Goal: Task Accomplishment & Management: Complete application form

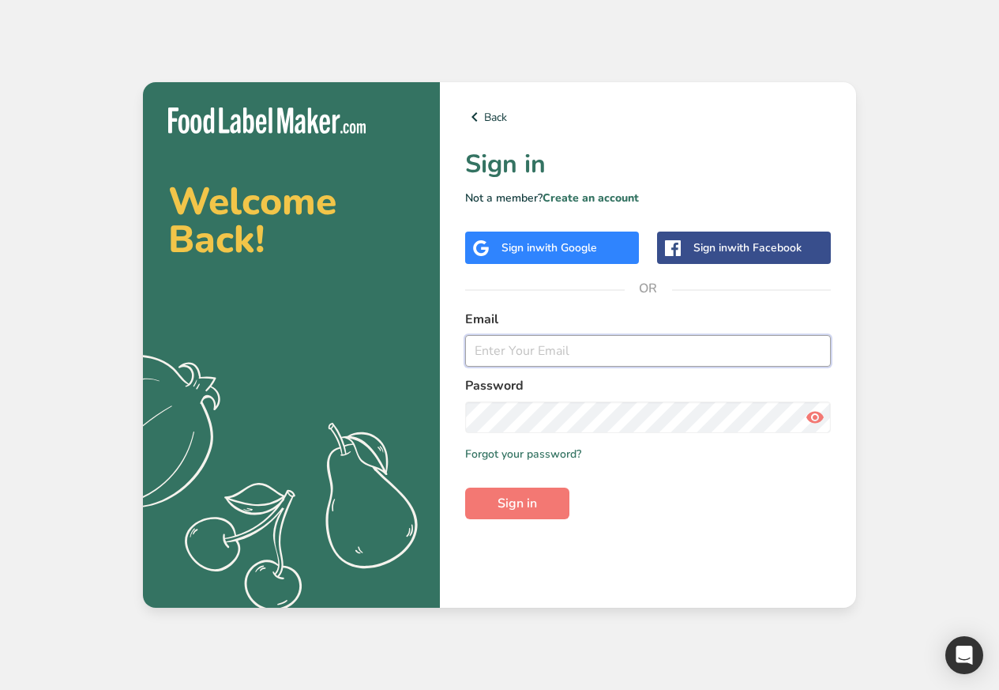
click at [516, 354] on input "email" at bounding box center [648, 351] width 366 height 32
paste input "[EMAIL_ADDRESS][DOMAIN_NAME]"
type input "[EMAIL_ADDRESS][DOMAIN_NAME]"
click at [509, 508] on span "Sign in" at bounding box center [517, 503] width 39 height 19
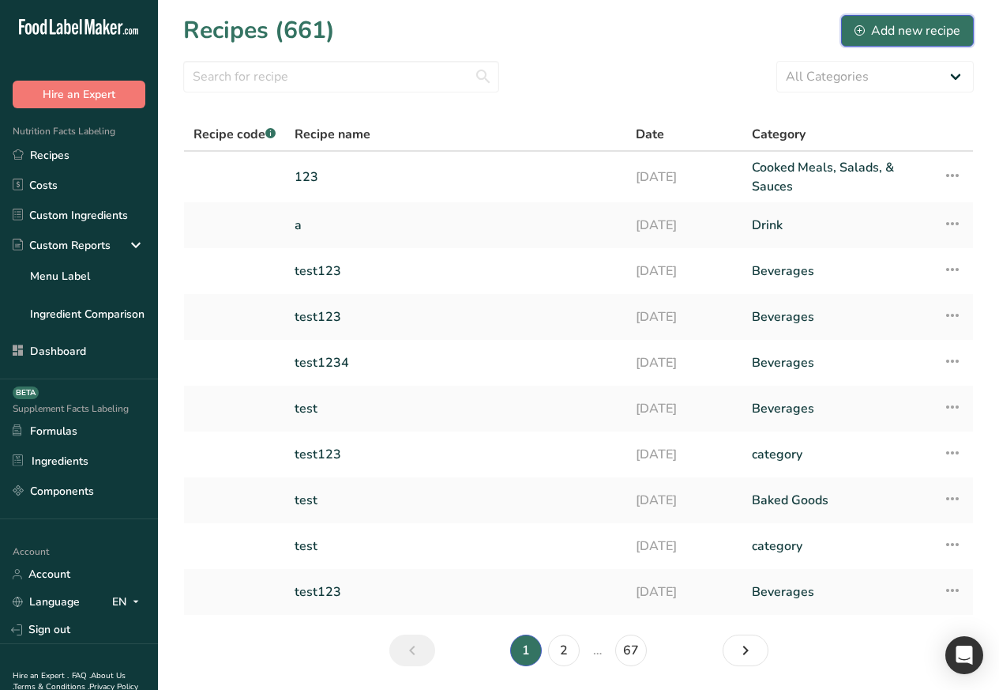
click at [904, 30] on div "Add new recipe" at bounding box center [908, 30] width 106 height 19
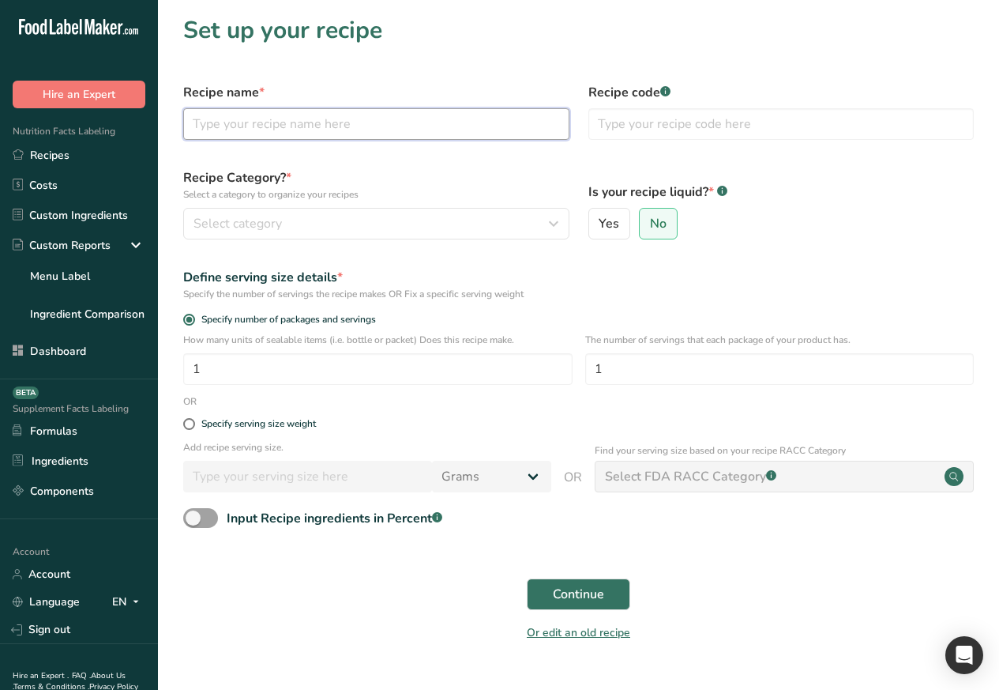
click at [251, 123] on input "text" at bounding box center [376, 124] width 386 height 32
paste input "Test Bread RACC"
type input "Test Bread RACC"
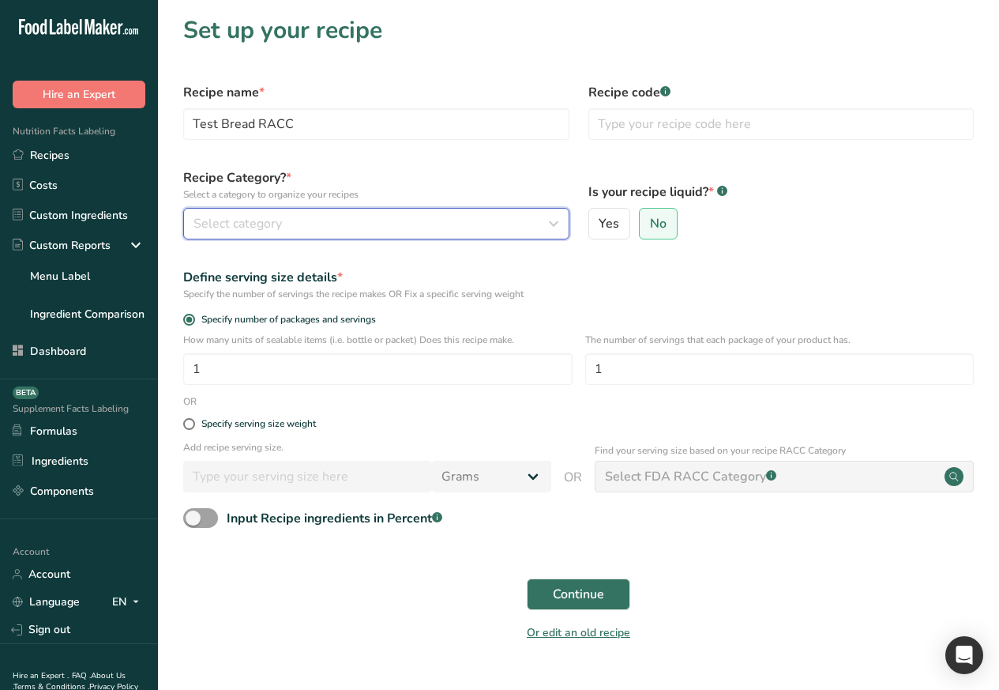
click at [245, 225] on span "Select category" at bounding box center [238, 223] width 88 height 19
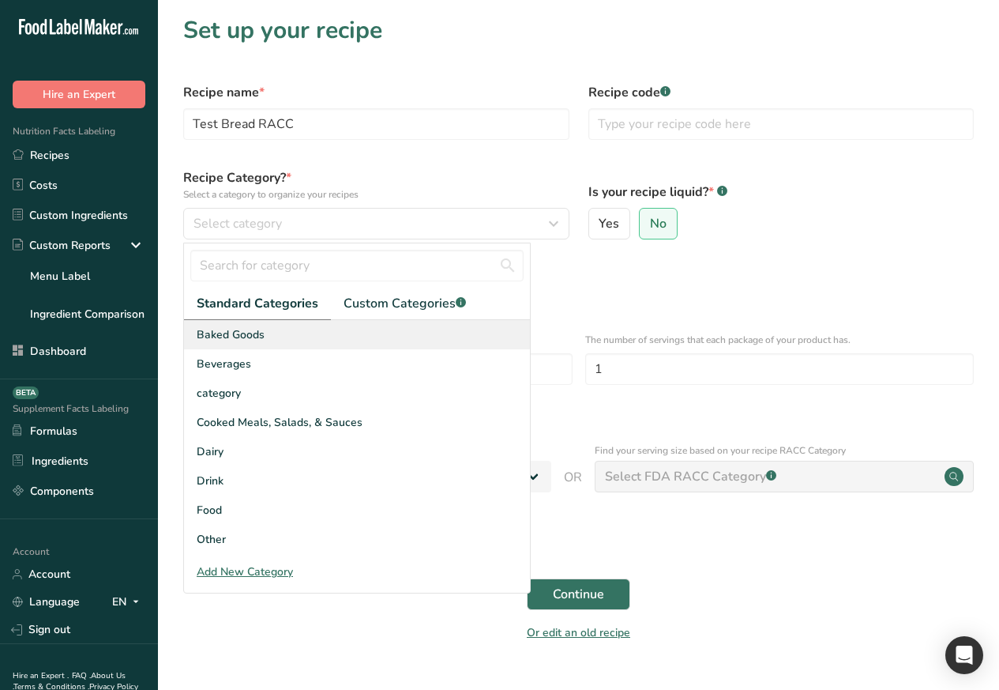
click at [219, 334] on span "Baked Goods" at bounding box center [231, 334] width 68 height 17
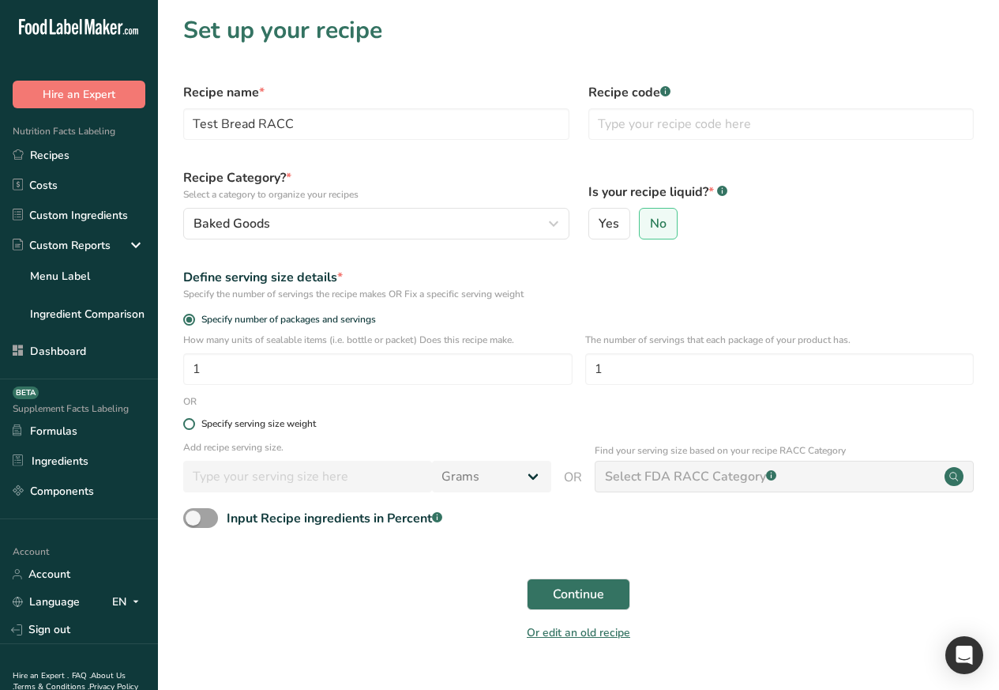
click at [188, 423] on span at bounding box center [189, 424] width 12 height 12
click at [188, 423] on input "Specify serving size weight" at bounding box center [188, 424] width 10 height 10
radio input "true"
radio input "false"
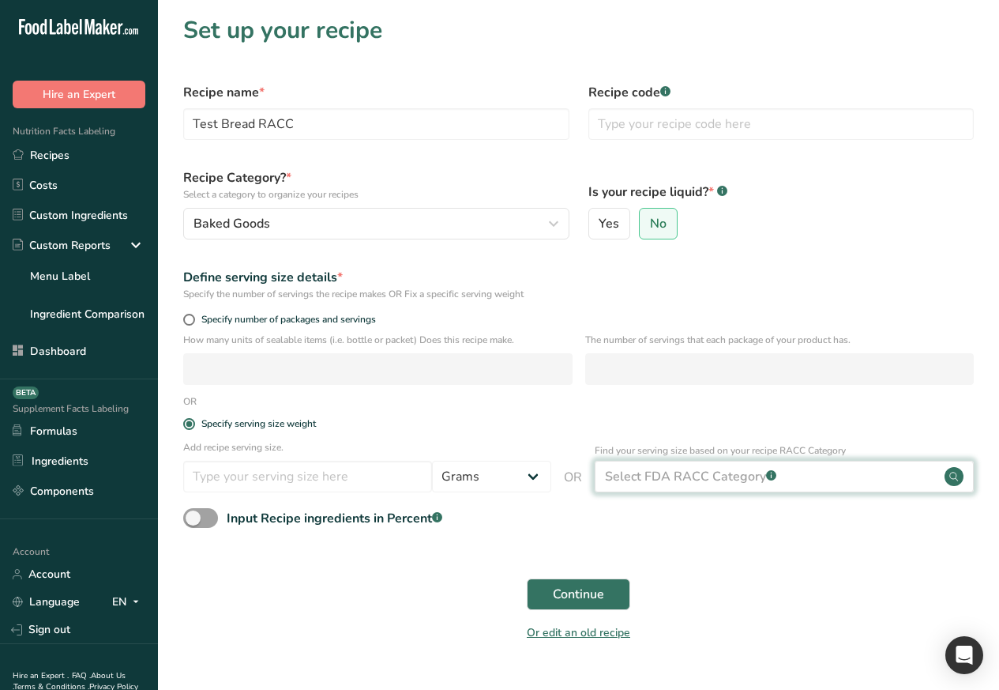
click at [693, 477] on div "Select FDA RACC Category .a-a{fill:#347362;}.b-a{fill:#fff;}" at bounding box center [690, 476] width 171 height 19
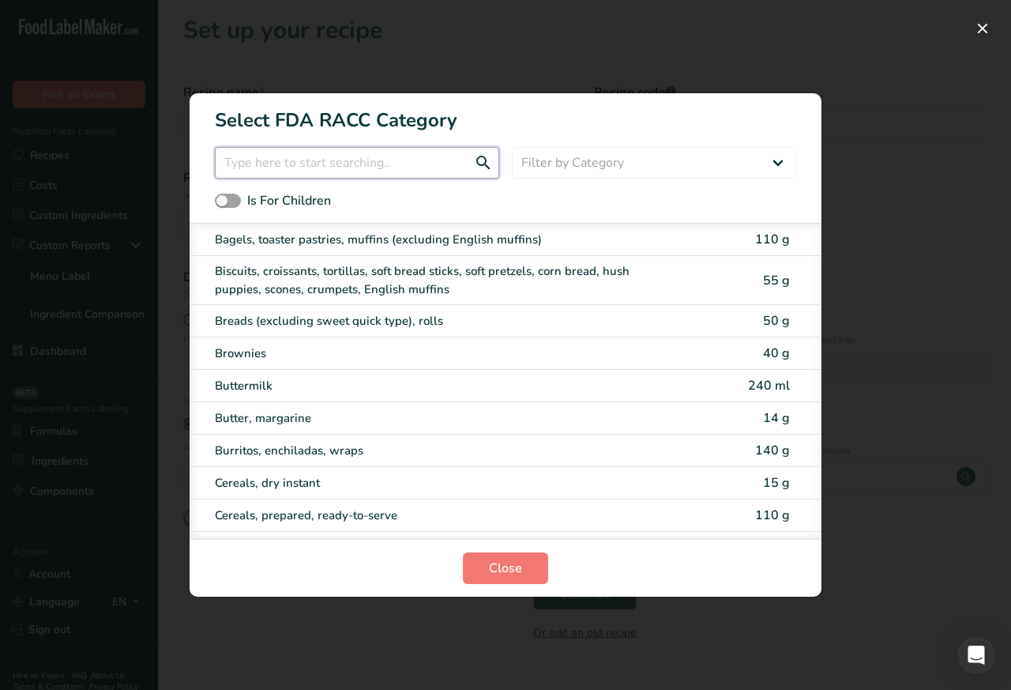
click at [265, 163] on input "RACC Category Selection Modal" at bounding box center [357, 163] width 284 height 32
paste input "bread"
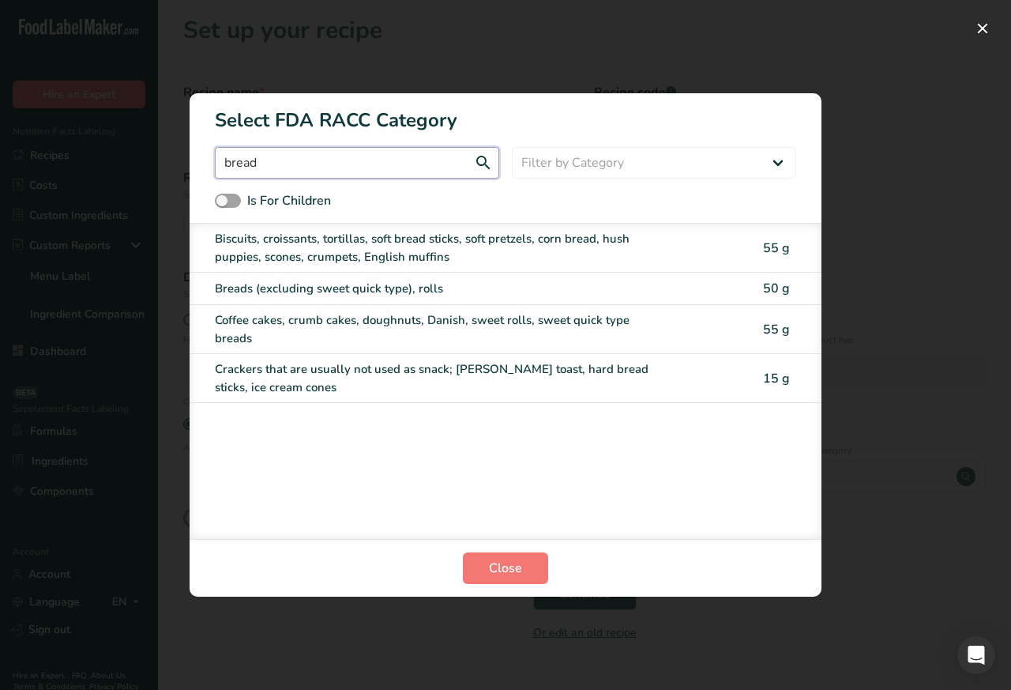
type input "bread"
click at [275, 292] on div "Breads (excluding sweet quick type), rolls" at bounding box center [439, 289] width 449 height 18
type input "50"
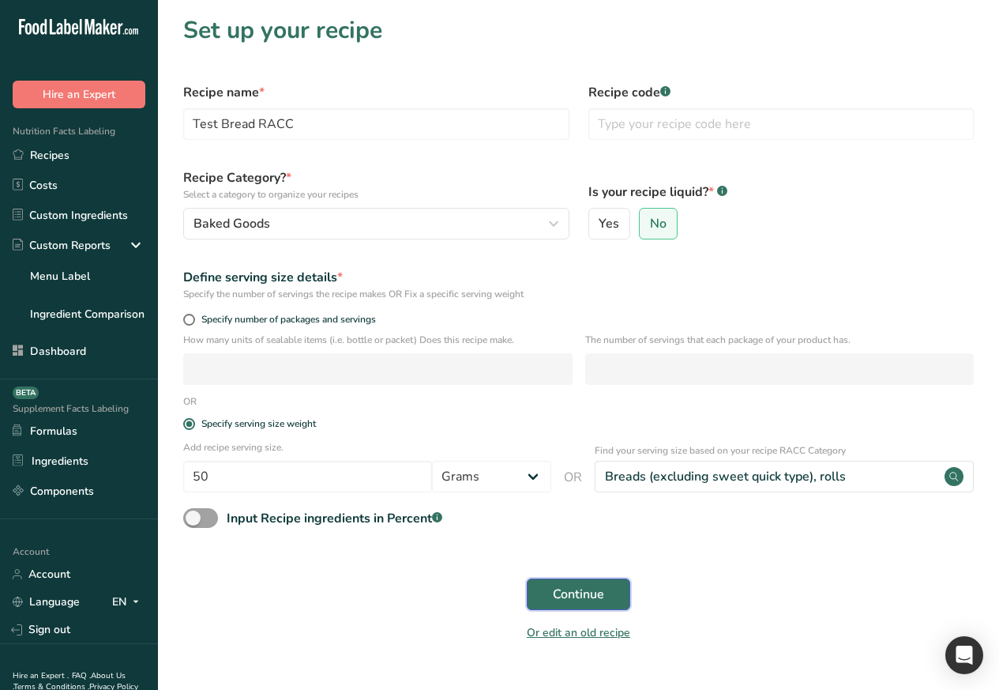
click at [557, 596] on span "Continue" at bounding box center [578, 594] width 51 height 19
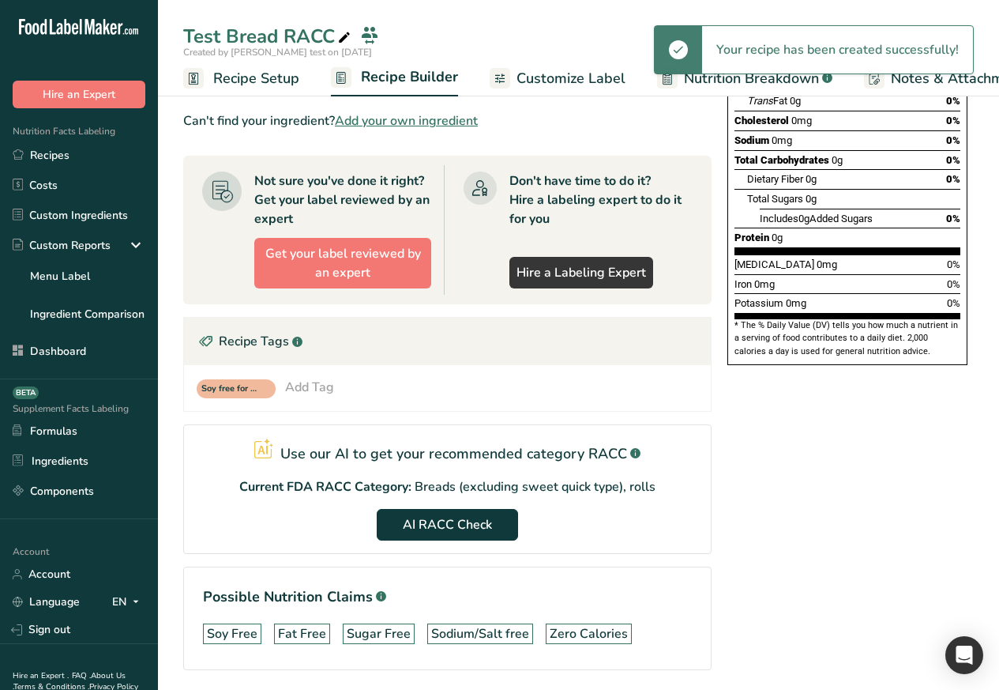
scroll to position [325, 0]
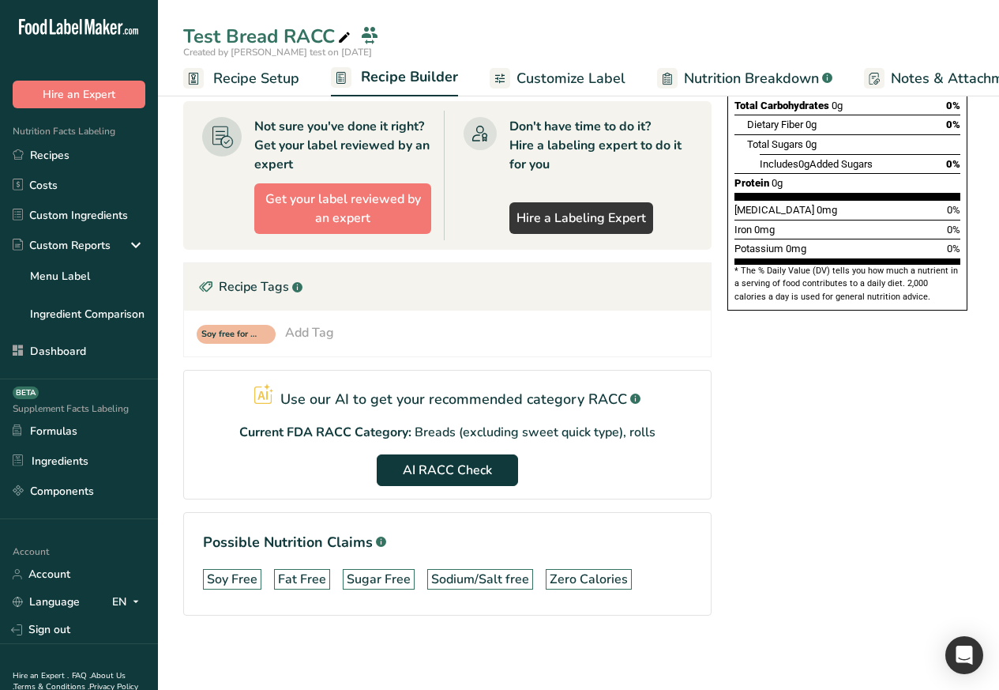
click at [988, 596] on section "Add Ingredients Manage Recipe Delete Recipe Duplicate Recipe Scale Recipe Save …" at bounding box center [578, 225] width 841 height 934
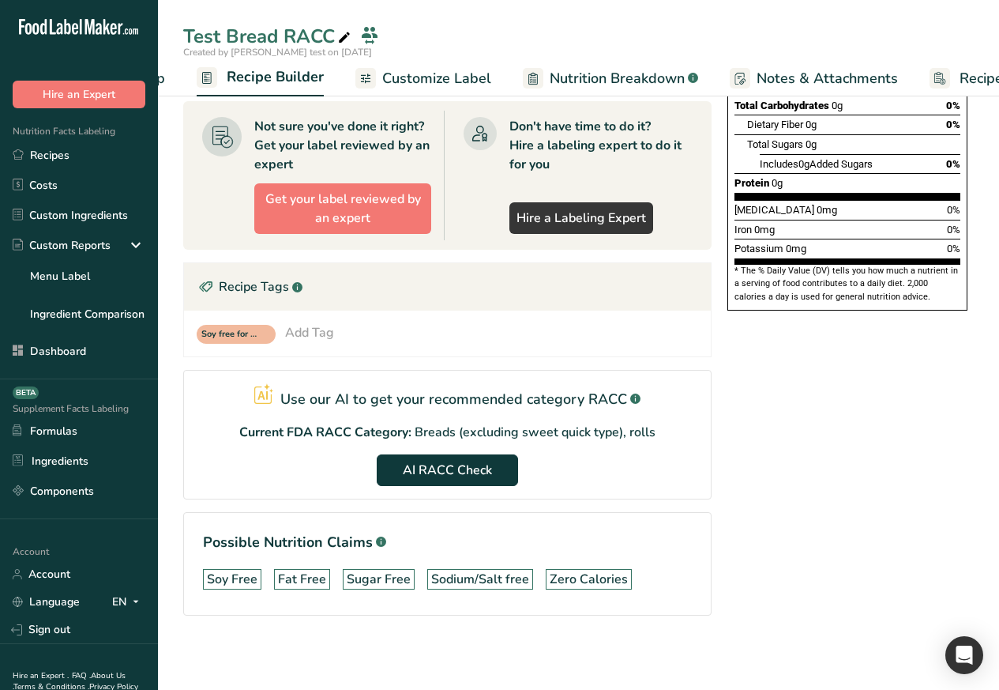
scroll to position [0, 64]
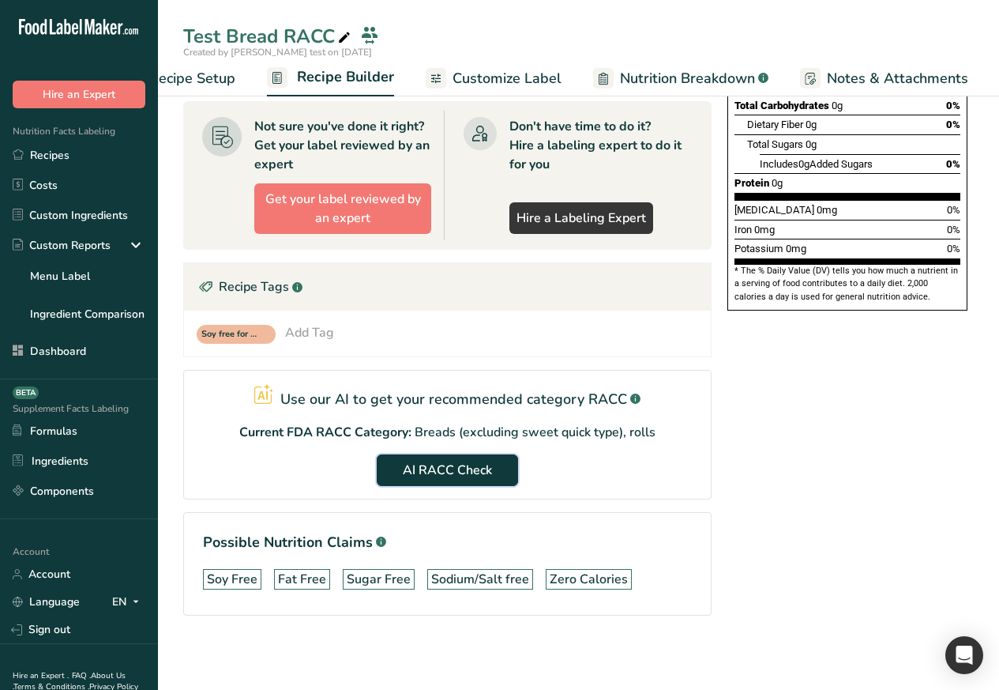
click at [429, 470] on span "AI RACC Check" at bounding box center [447, 470] width 89 height 19
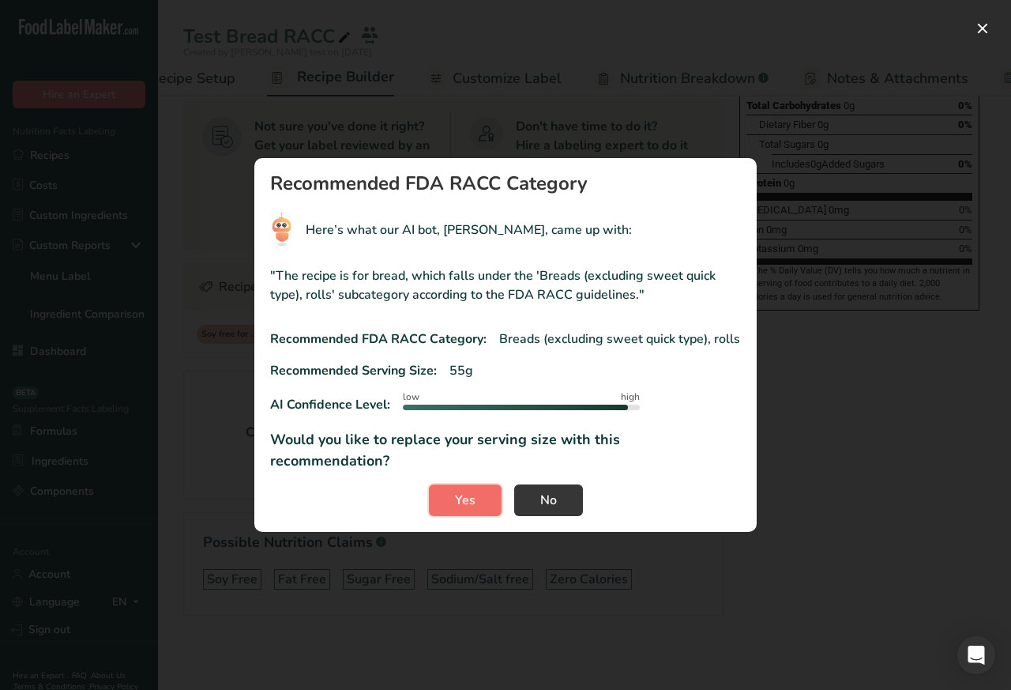
click at [447, 498] on button "Yes" at bounding box center [465, 500] width 73 height 32
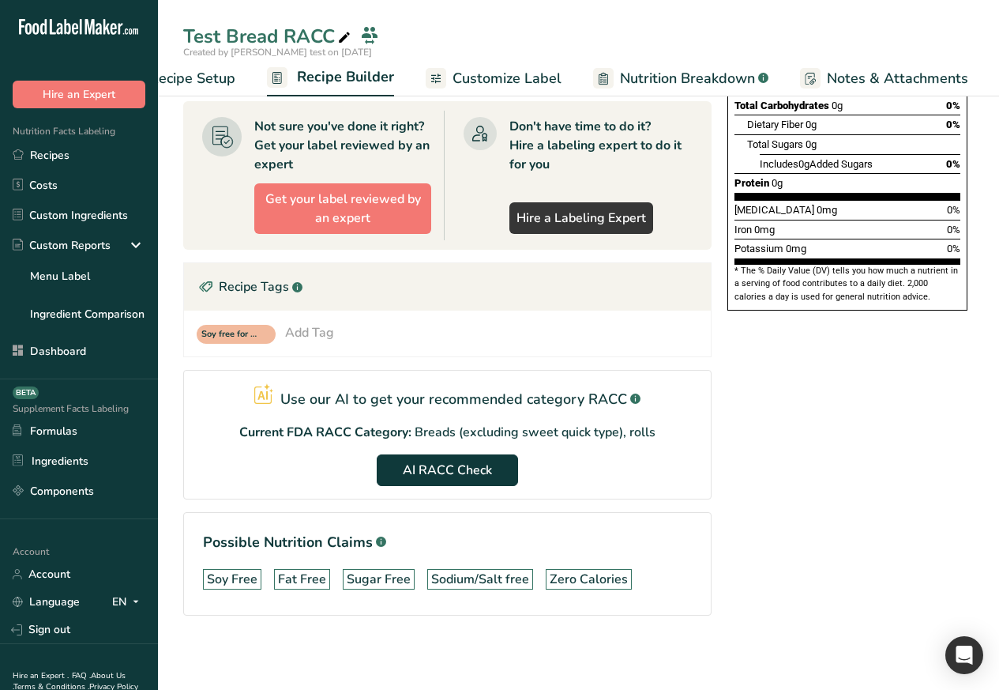
click at [167, 79] on span "Recipe Setup" at bounding box center [192, 78] width 86 height 21
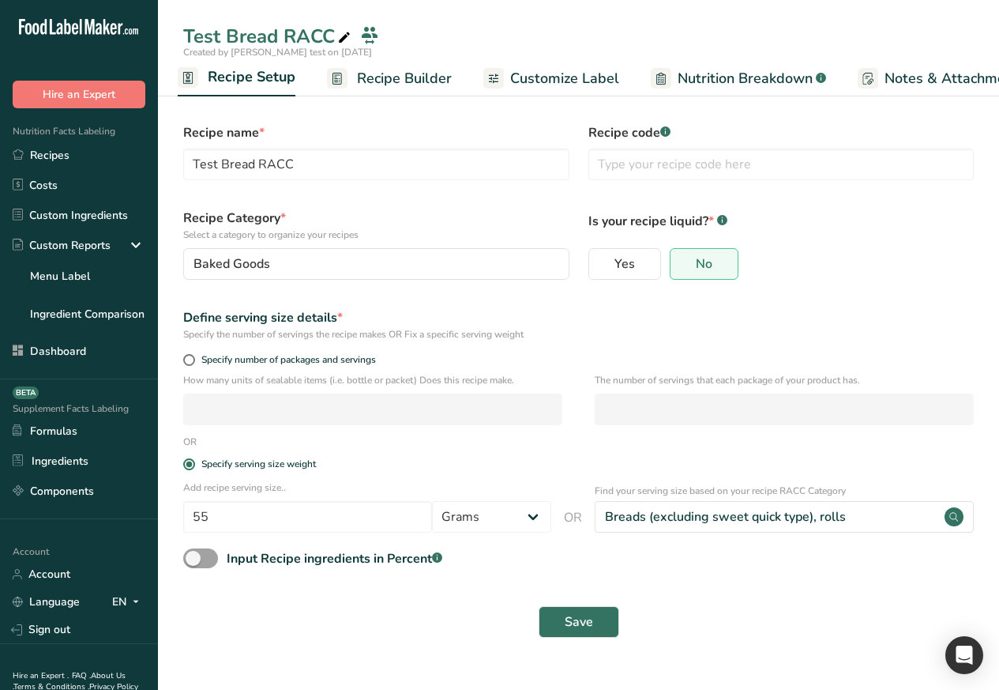
click at [541, 78] on span "Customize Label" at bounding box center [564, 78] width 109 height 21
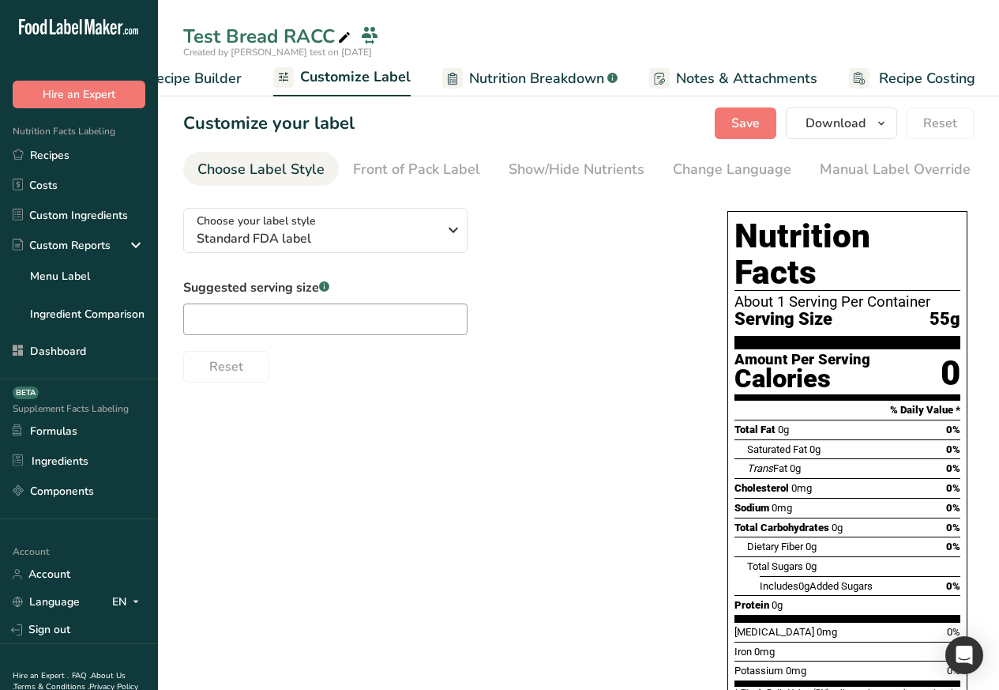
scroll to position [0, 215]
click at [401, 245] on span "Standard FDA label" at bounding box center [317, 238] width 241 height 19
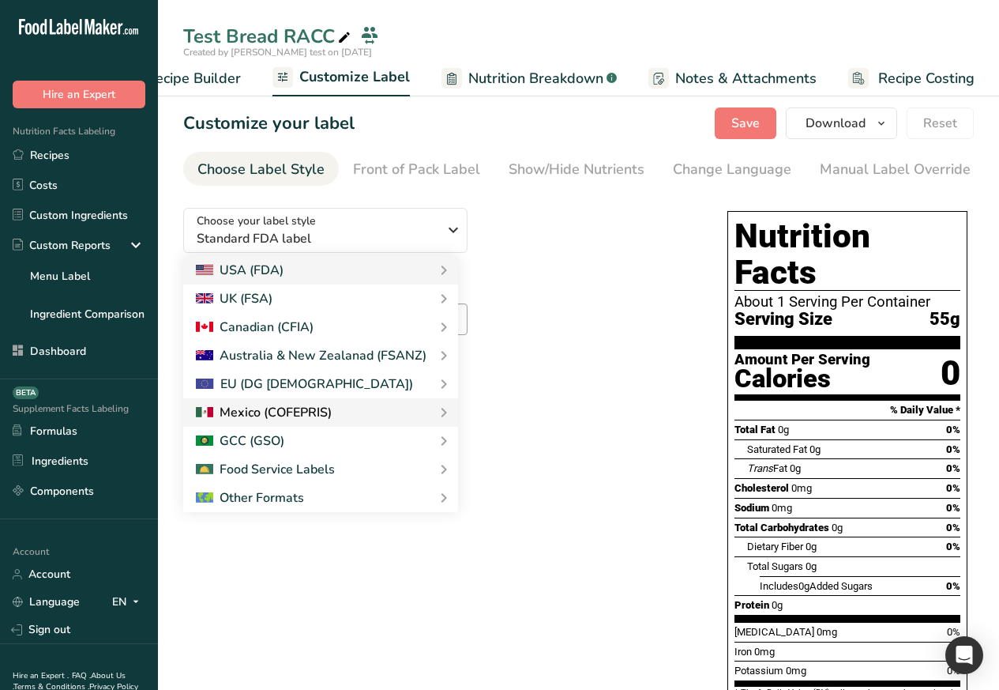
click at [246, 417] on div at bounding box center [264, 412] width 136 height 19
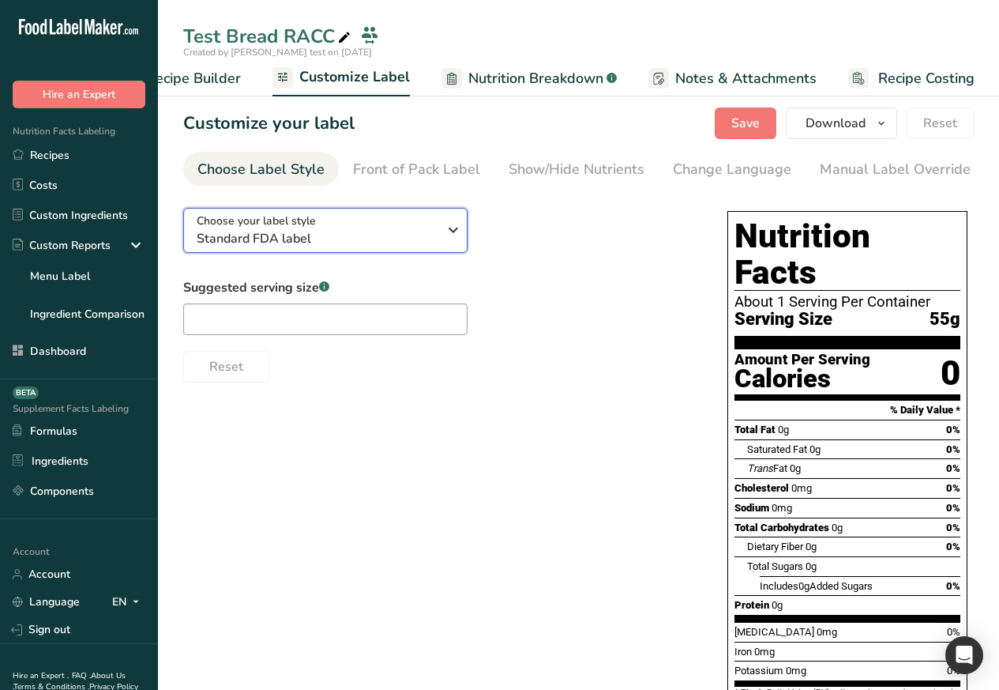
click at [447, 244] on icon "button" at bounding box center [453, 230] width 19 height 28
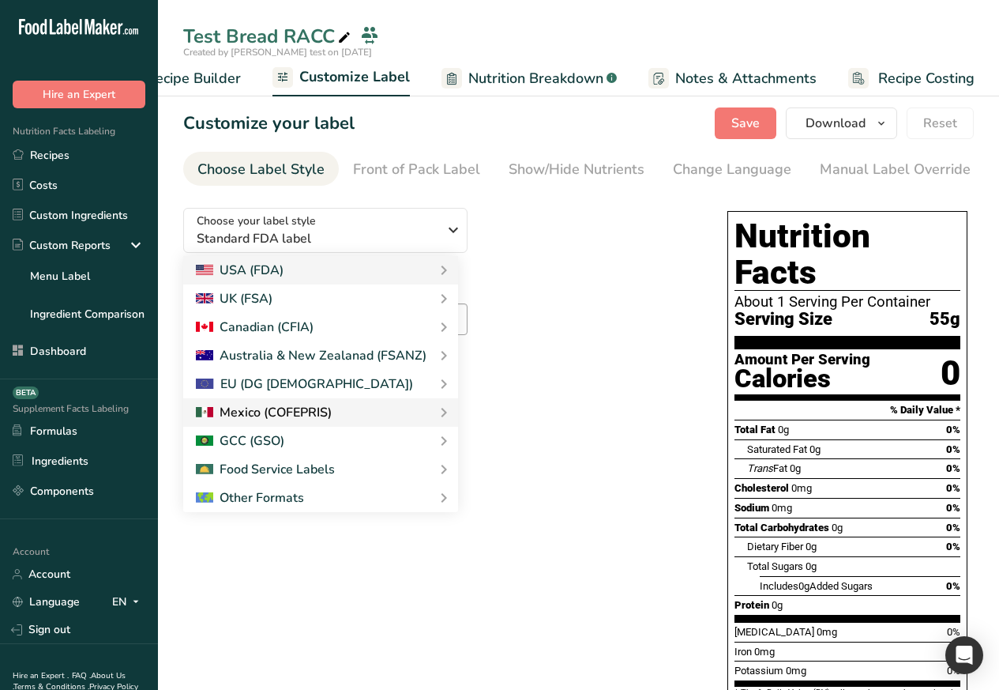
click at [425, 417] on div at bounding box center [321, 412] width 250 height 19
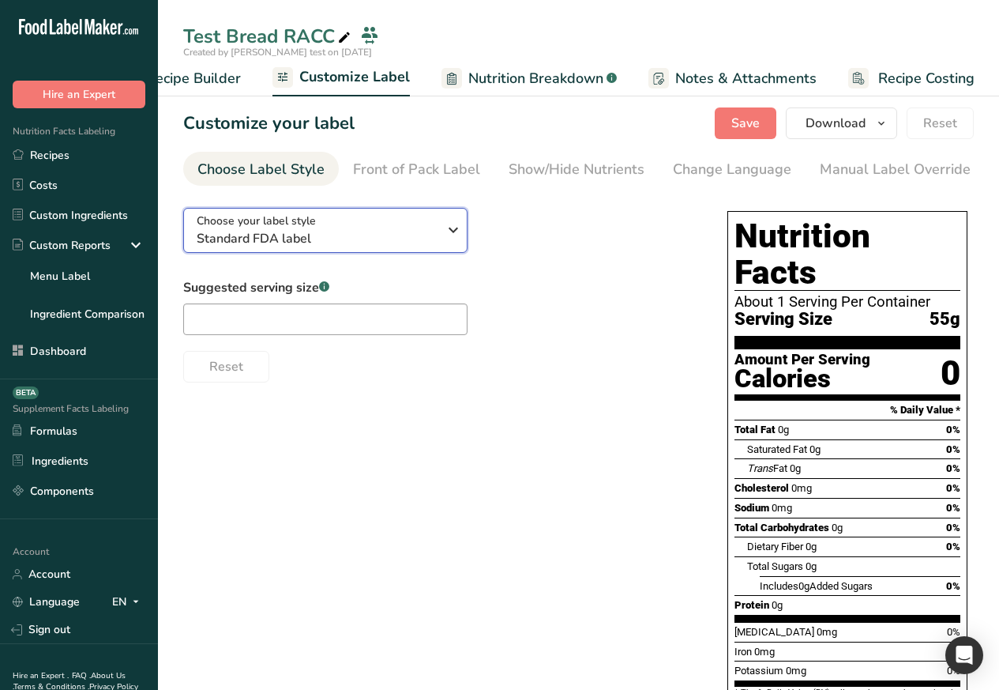
click at [446, 244] on icon "button" at bounding box center [453, 230] width 19 height 28
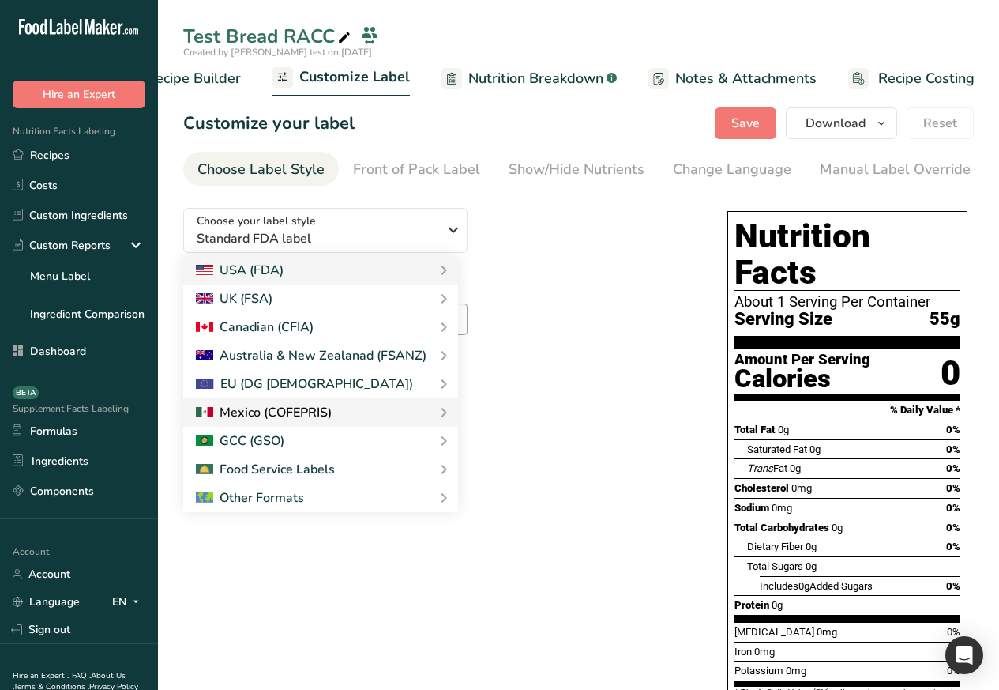
click at [253, 417] on div at bounding box center [264, 412] width 136 height 19
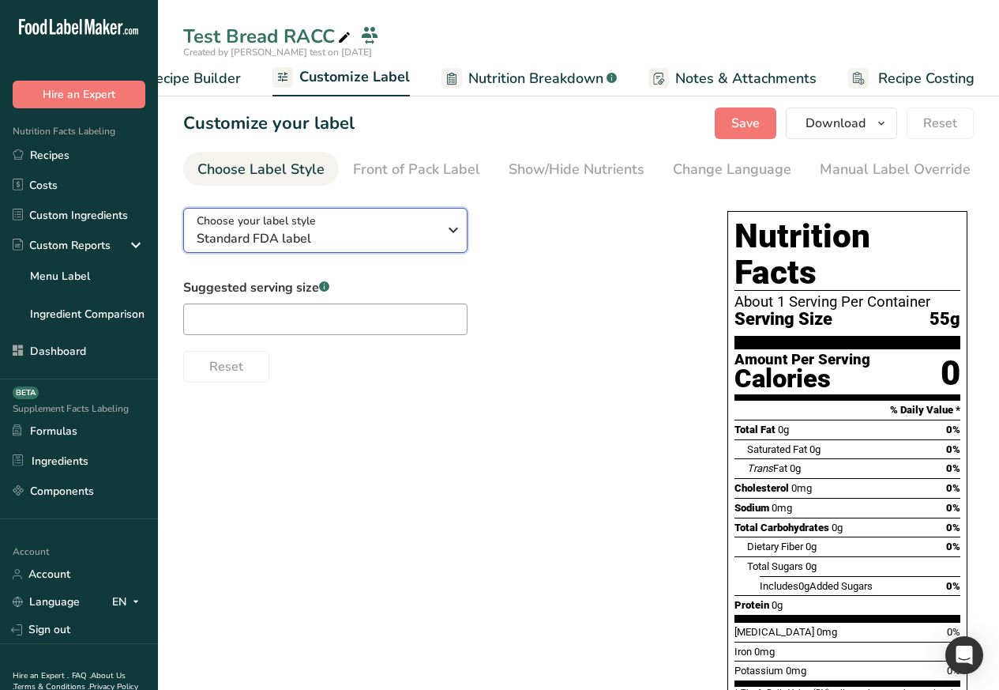
click at [446, 244] on icon "button" at bounding box center [453, 230] width 19 height 28
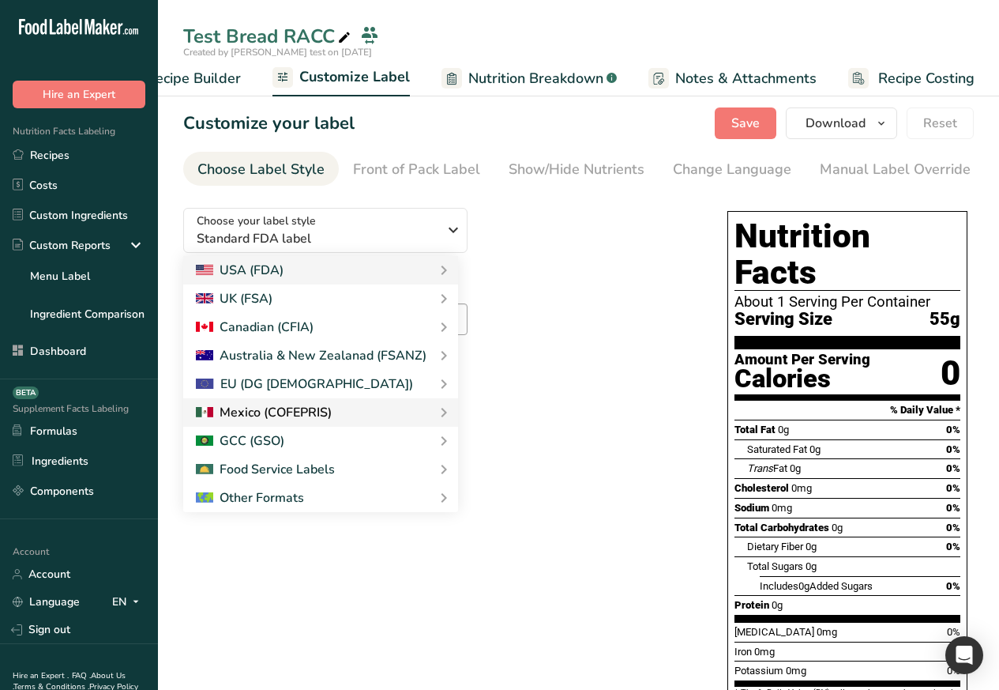
click at [436, 418] on icon at bounding box center [443, 412] width 19 height 28
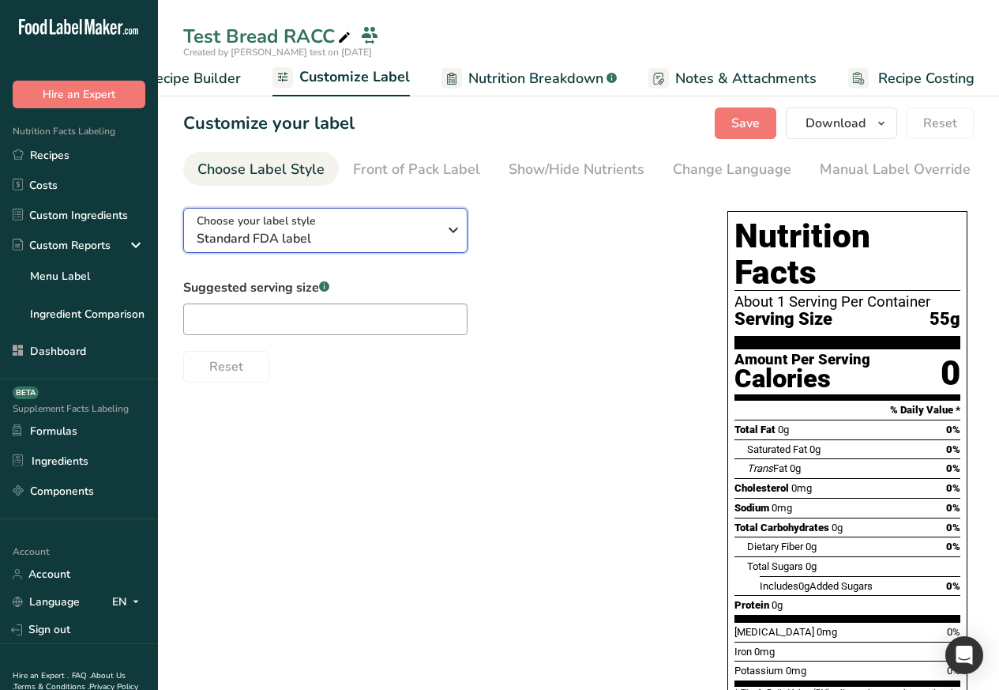
click at [445, 244] on icon "button" at bounding box center [453, 230] width 19 height 28
click at [0, 0] on div at bounding box center [0, 0] width 0 height 0
click at [446, 244] on icon "button" at bounding box center [453, 230] width 19 height 28
click at [0, 0] on div at bounding box center [0, 0] width 0 height 0
click at [446, 244] on icon "button" at bounding box center [453, 230] width 19 height 28
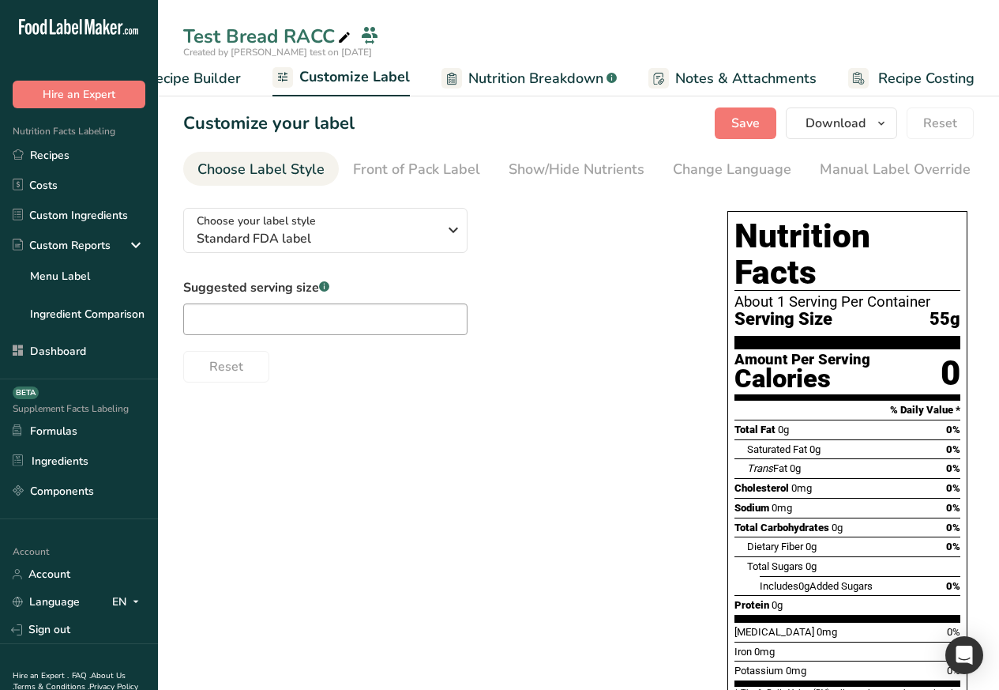
click at [0, 0] on div "Food Service Labels" at bounding box center [0, 0] width 0 height 0
click at [445, 244] on icon "button" at bounding box center [453, 230] width 19 height 28
click at [224, 417] on div at bounding box center [264, 412] width 136 height 19
click at [446, 244] on icon "button" at bounding box center [453, 230] width 19 height 28
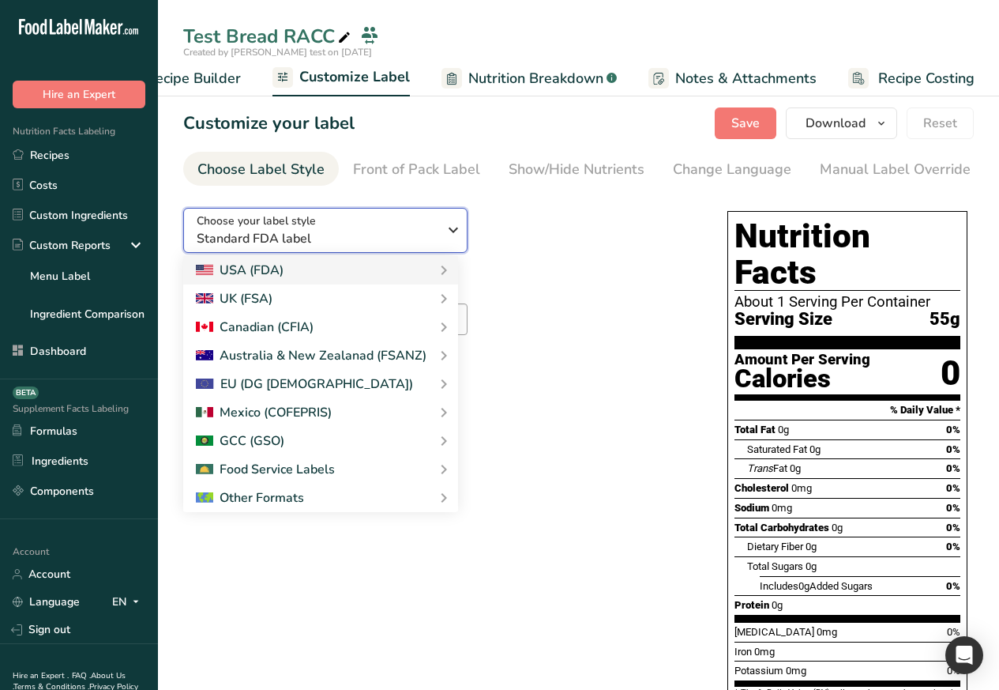
scroll to position [52, 0]
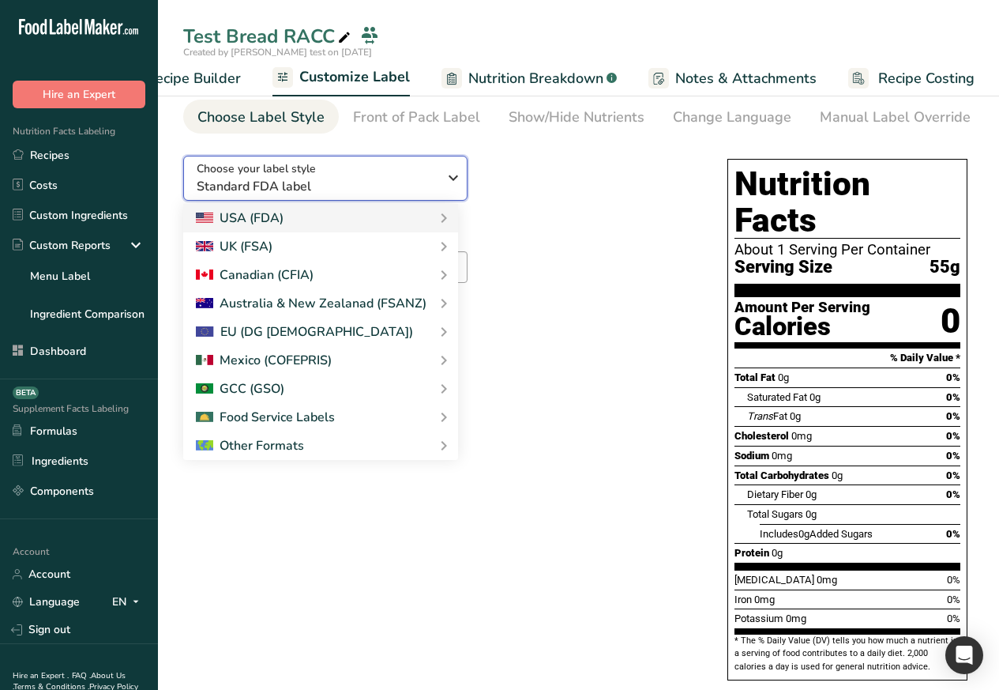
click at [183, 156] on button "Choose your label style Standard FDA label" at bounding box center [325, 178] width 284 height 45
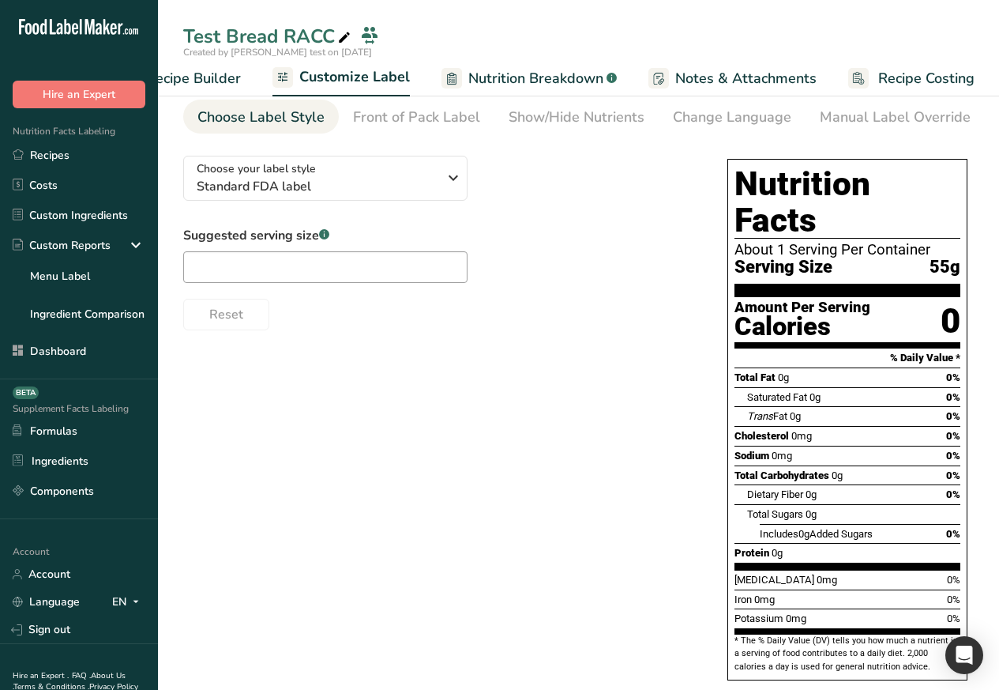
click at [446, 245] on label "Suggested serving size .a-a{fill:#347362;}.b-a{fill:#fff;}" at bounding box center [325, 235] width 284 height 19
click at [225, 276] on input "text" at bounding box center [325, 267] width 284 height 32
click at [46, 151] on link "Recipes" at bounding box center [79, 155] width 158 height 30
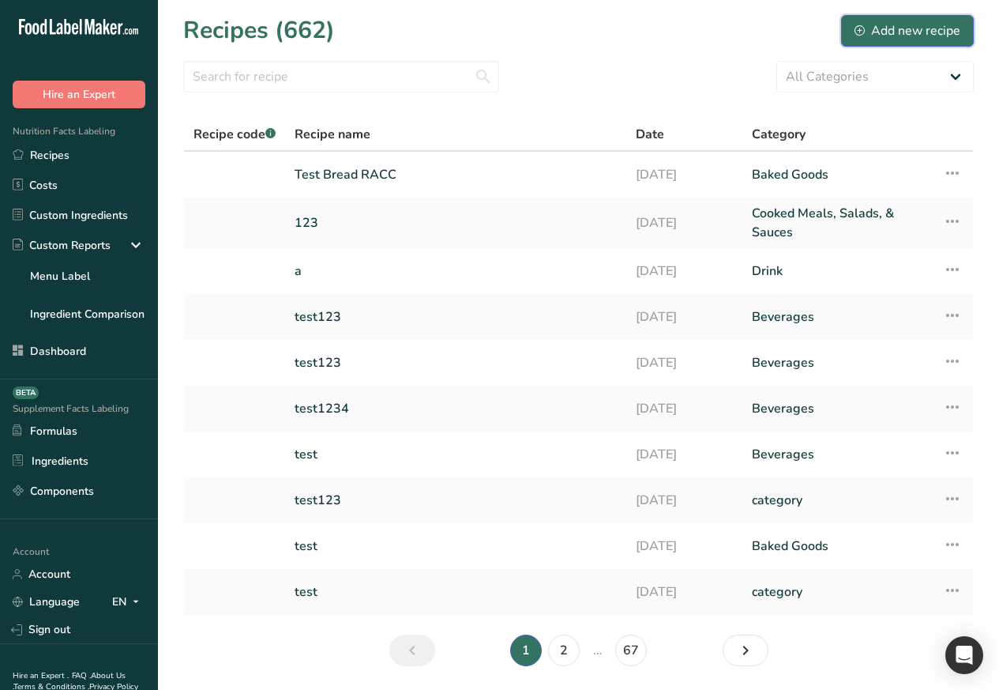
click at [901, 30] on div "Add new recipe" at bounding box center [908, 30] width 106 height 19
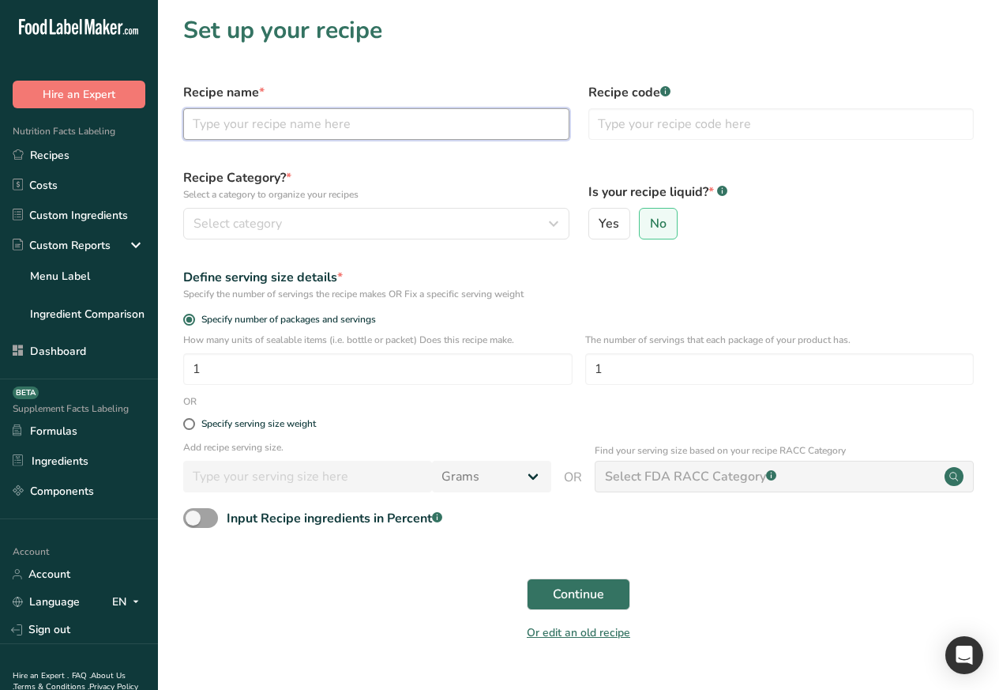
click at [255, 123] on input "text" at bounding box center [376, 124] width 386 height 32
paste input "Test Soup RACC"
type input "Test Soup RACC"
click at [303, 340] on p "How many units of sealable items (i.e. bottle or packet) Does this recipe make." at bounding box center [377, 340] width 389 height 14
click at [613, 220] on span "Yes" at bounding box center [609, 224] width 21 height 16
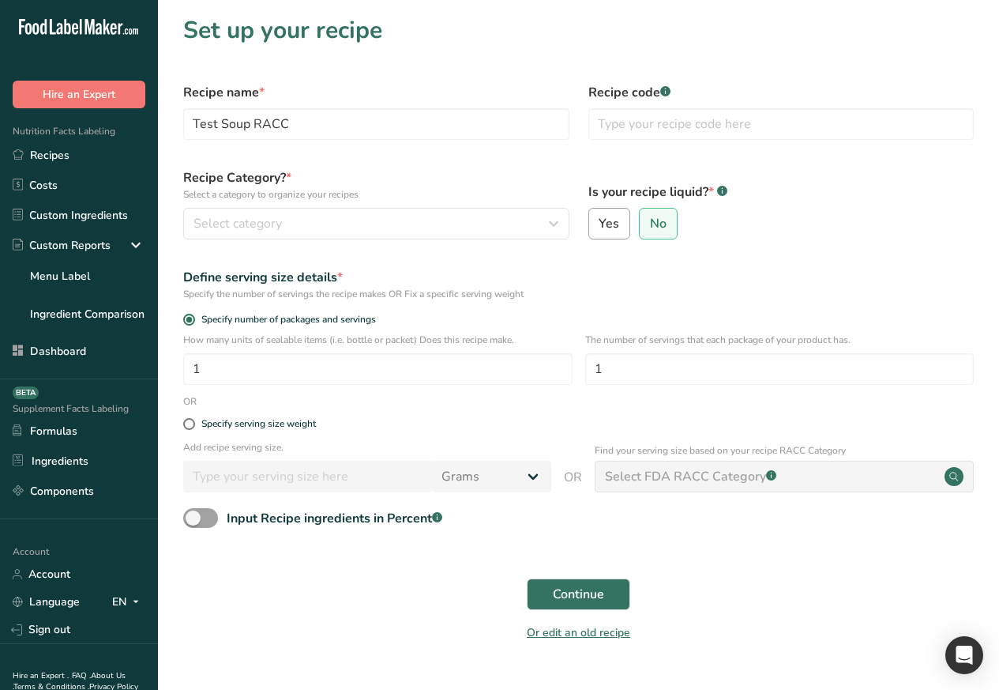
click at [600, 220] on input "Yes" at bounding box center [594, 224] width 10 height 10
radio input "true"
radio input "false"
click at [609, 220] on span "Yes" at bounding box center [609, 224] width 21 height 16
click at [600, 220] on input "Yes" at bounding box center [594, 224] width 10 height 10
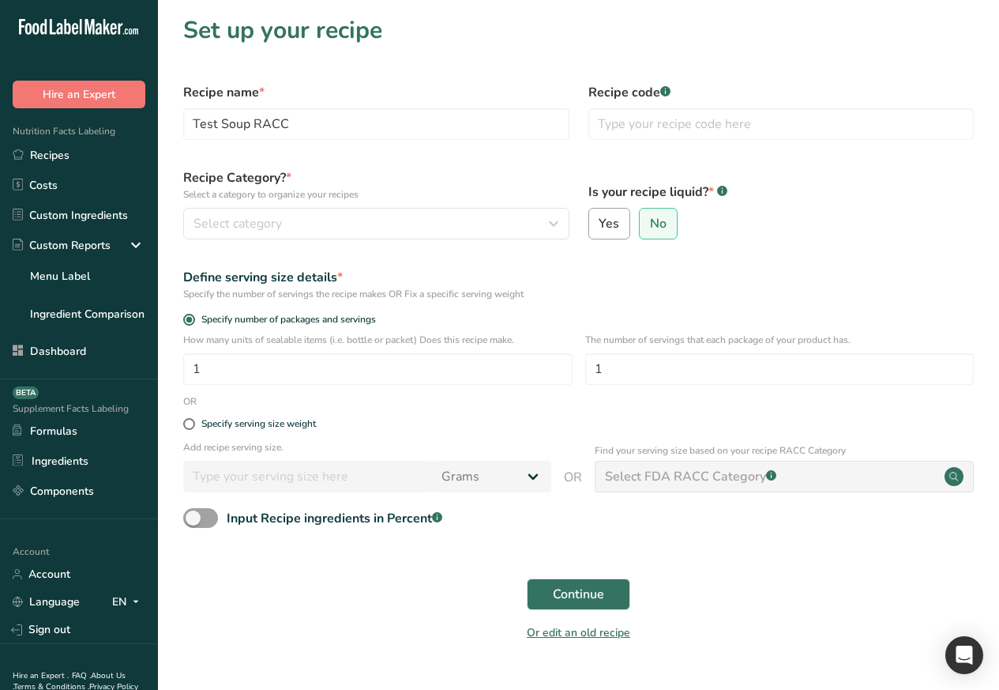
select select "29"
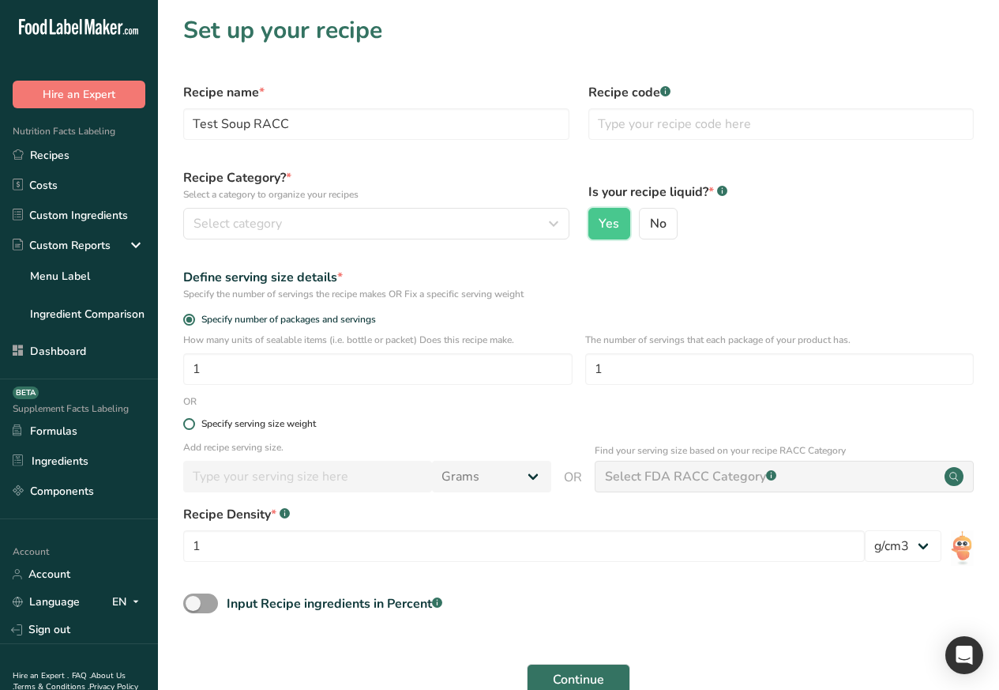
click at [190, 426] on span at bounding box center [189, 424] width 12 height 12
click at [190, 426] on input "Specify serving size weight" at bounding box center [188, 424] width 10 height 10
radio input "true"
radio input "false"
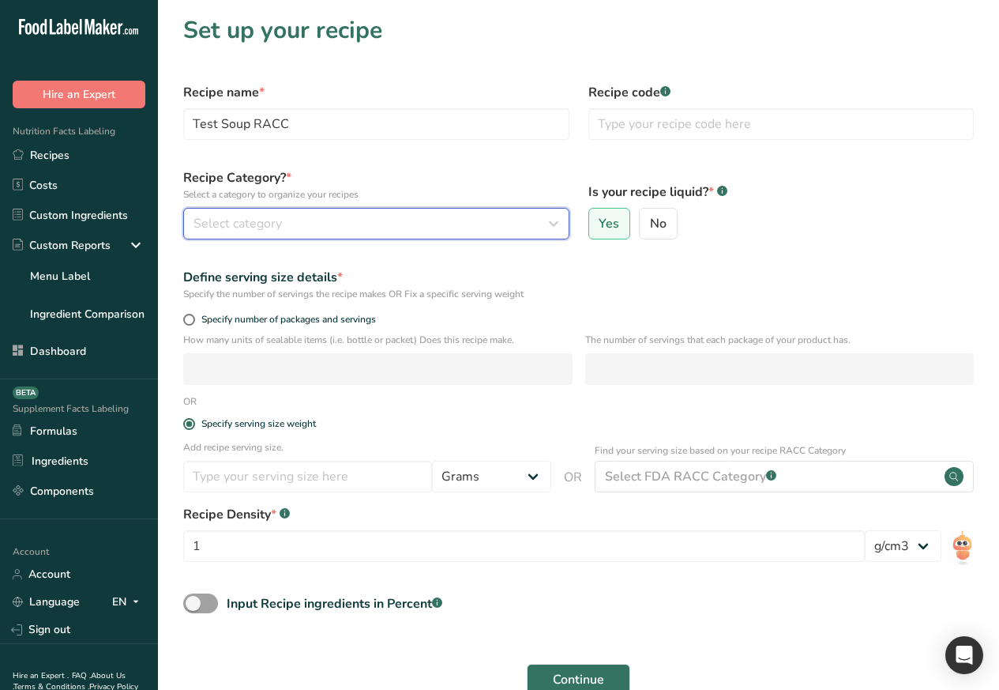
click at [225, 224] on span "Select category" at bounding box center [238, 223] width 88 height 19
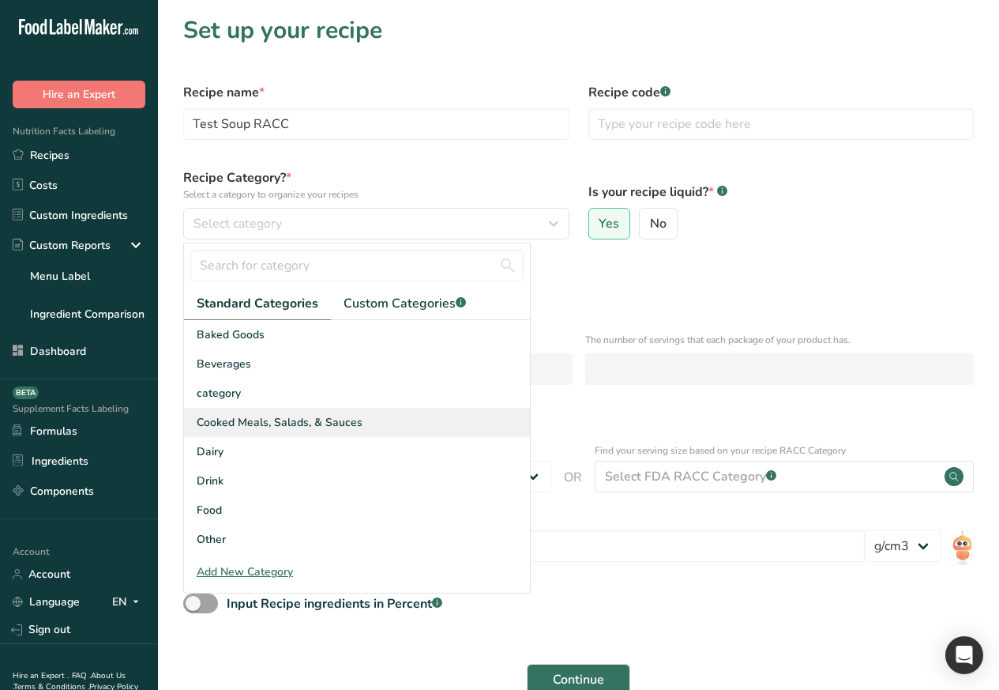
click at [301, 425] on span "Cooked Meals, Salads, & Sauces" at bounding box center [280, 422] width 166 height 17
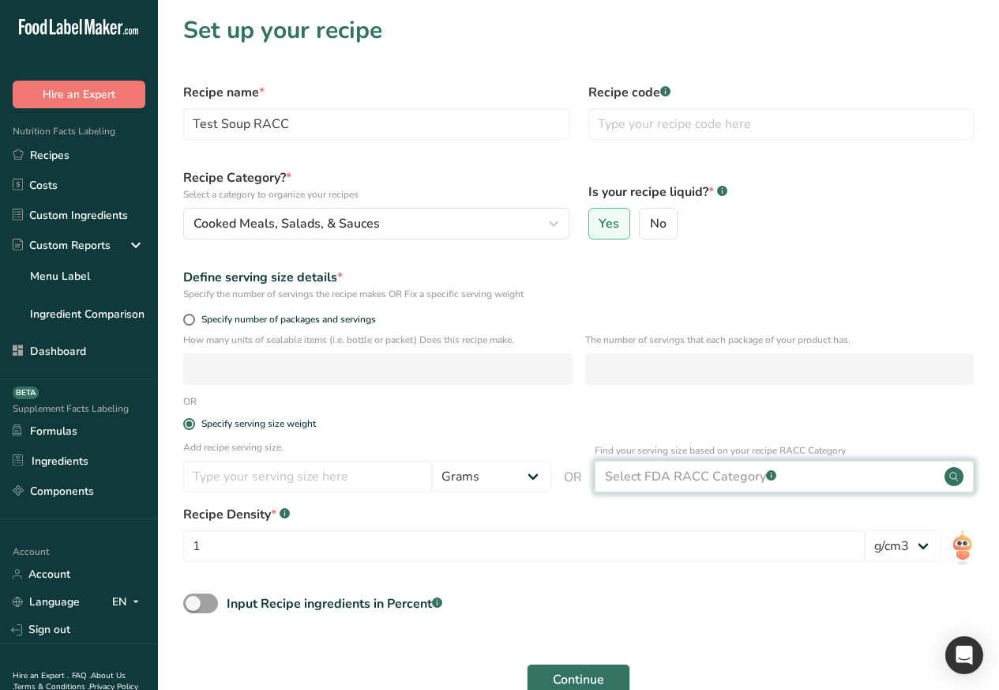
click at [700, 479] on div "Select FDA RACC Category .a-a{fill:#347362;}.b-a{fill:#fff;}" at bounding box center [690, 476] width 171 height 19
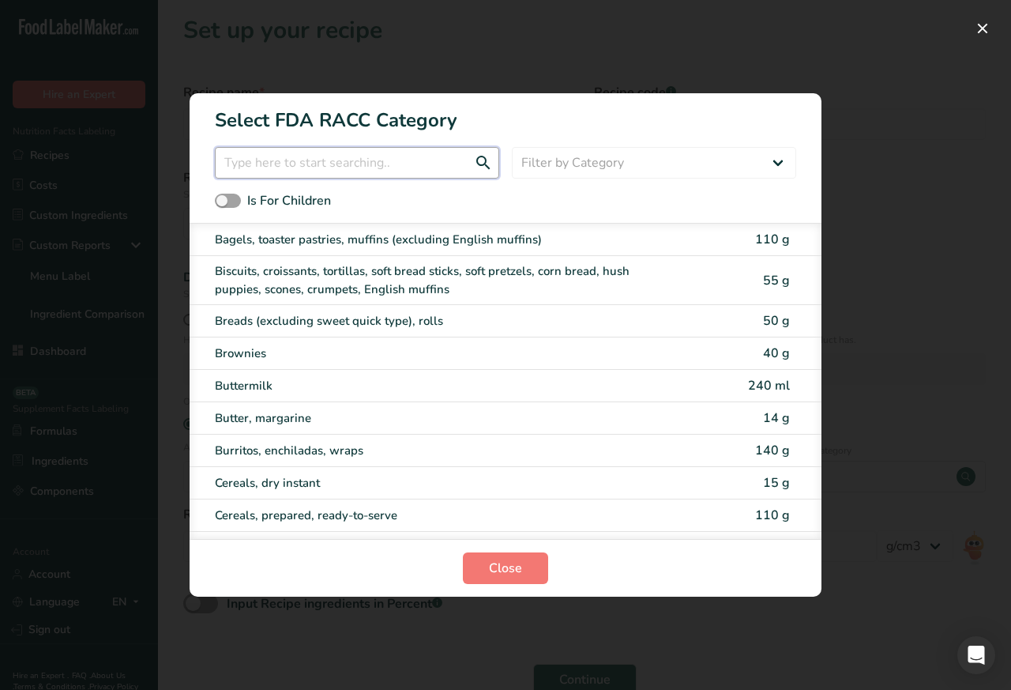
click at [301, 165] on input "RACC Category Selection Modal" at bounding box center [357, 163] width 284 height 32
paste input "soup"
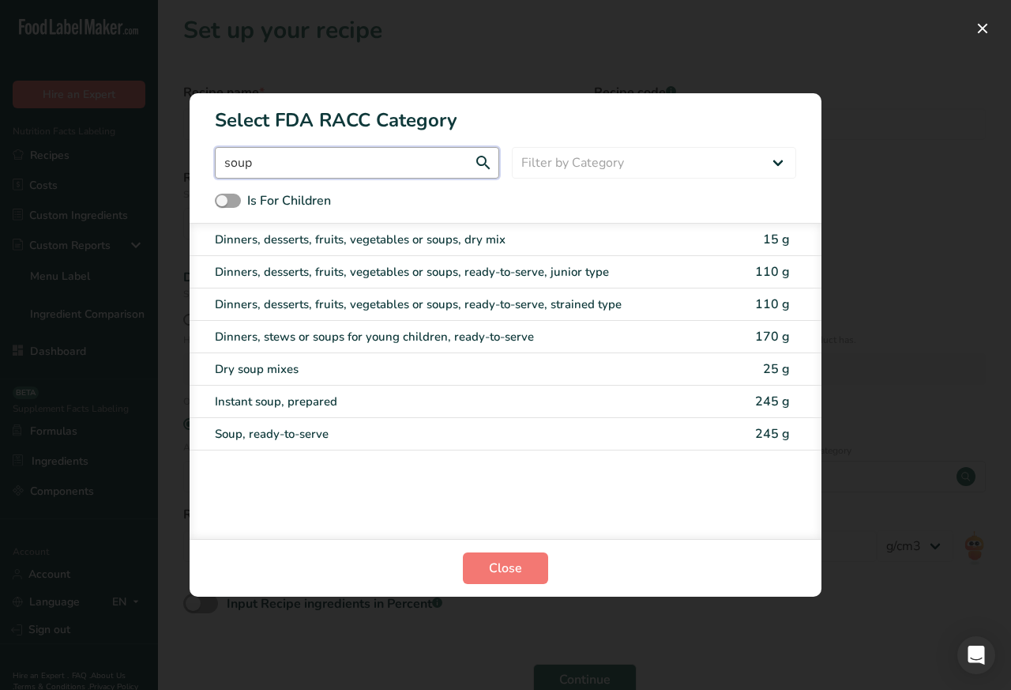
click at [259, 164] on input "soup" at bounding box center [357, 163] width 284 height 32
paste input "milk"
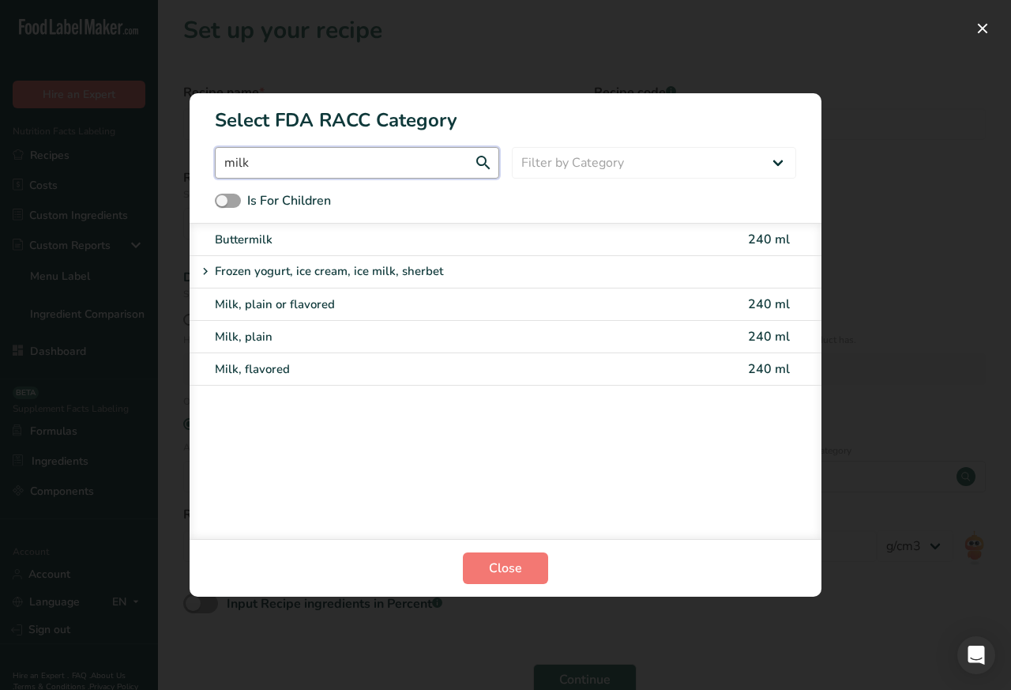
type input "milk"
click at [250, 303] on div "Milk, plain or flavored" at bounding box center [439, 304] width 449 height 18
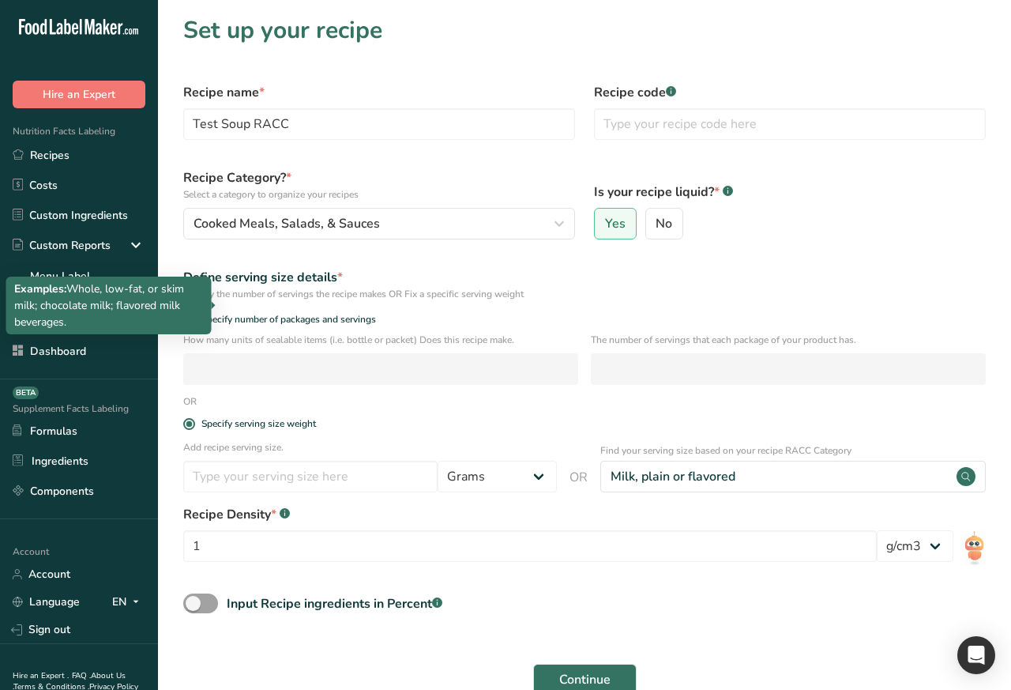
type input "240"
select select "27"
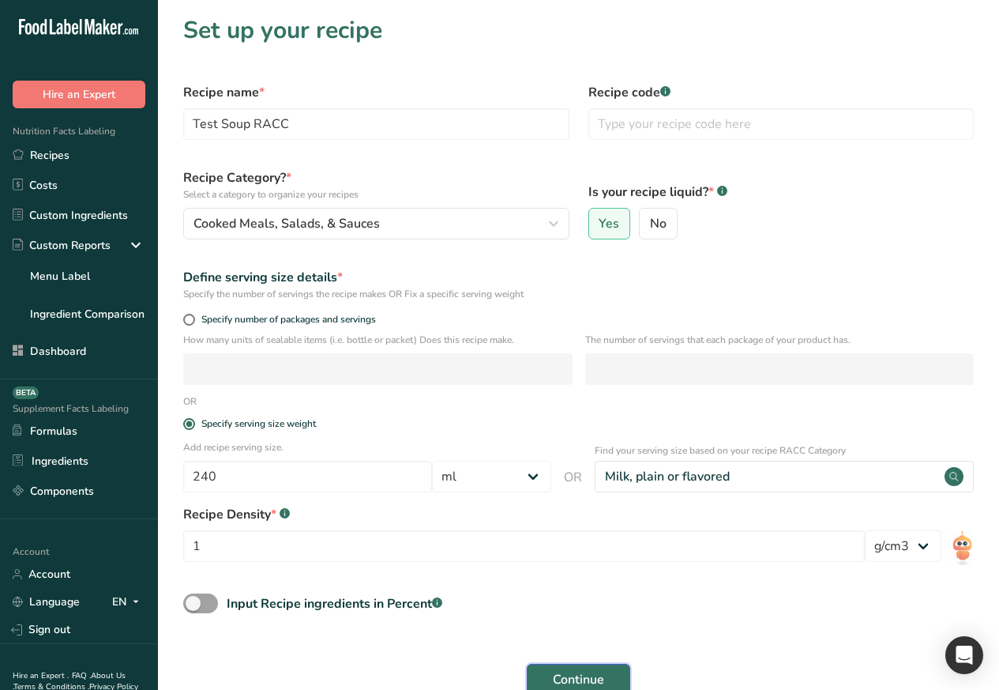
click at [577, 686] on span "Continue" at bounding box center [578, 679] width 51 height 19
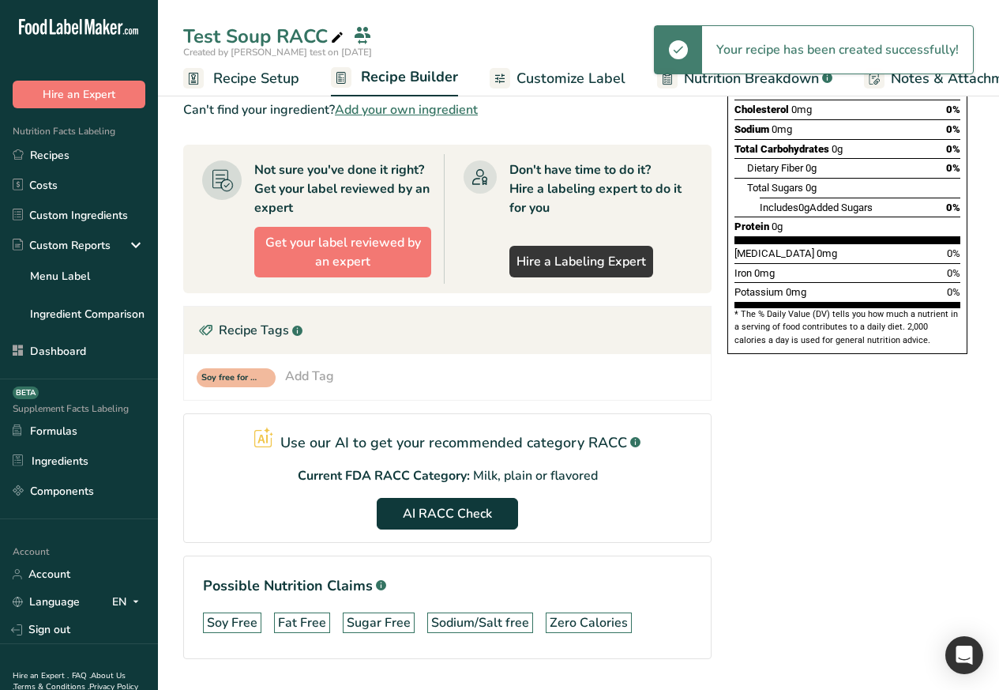
scroll to position [325, 0]
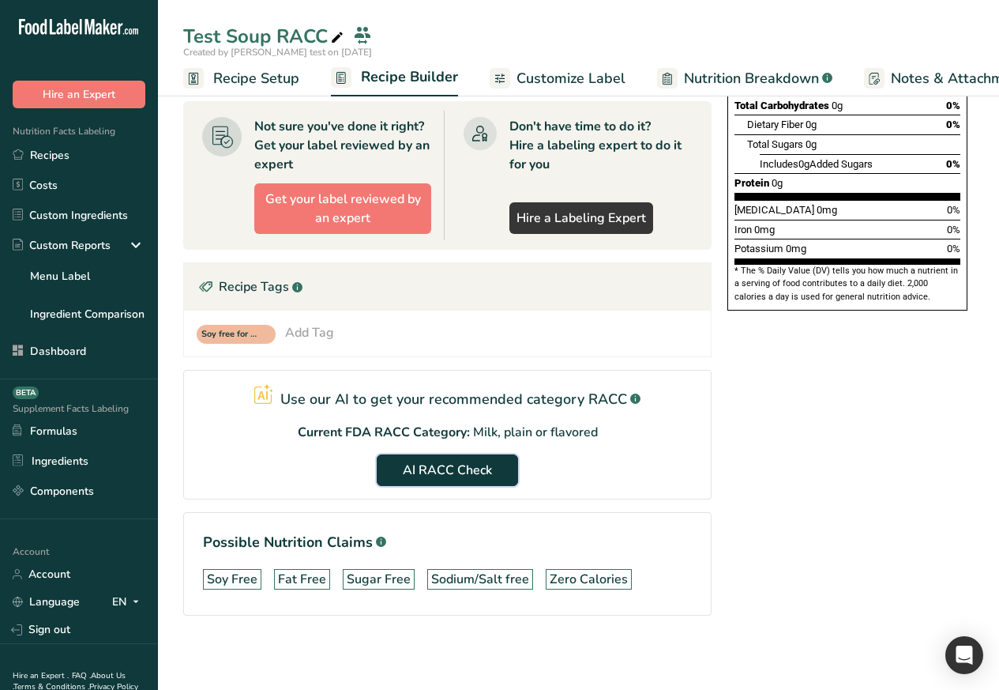
click at [438, 470] on span "AI RACC Check" at bounding box center [447, 470] width 89 height 19
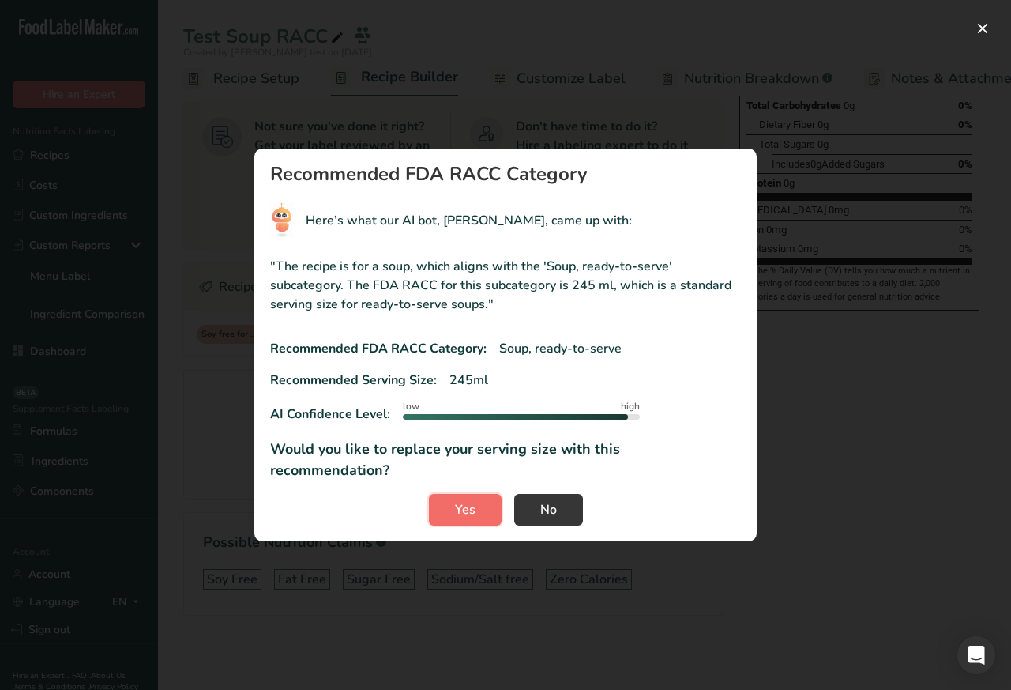
click at [446, 502] on button "Yes" at bounding box center [465, 510] width 73 height 32
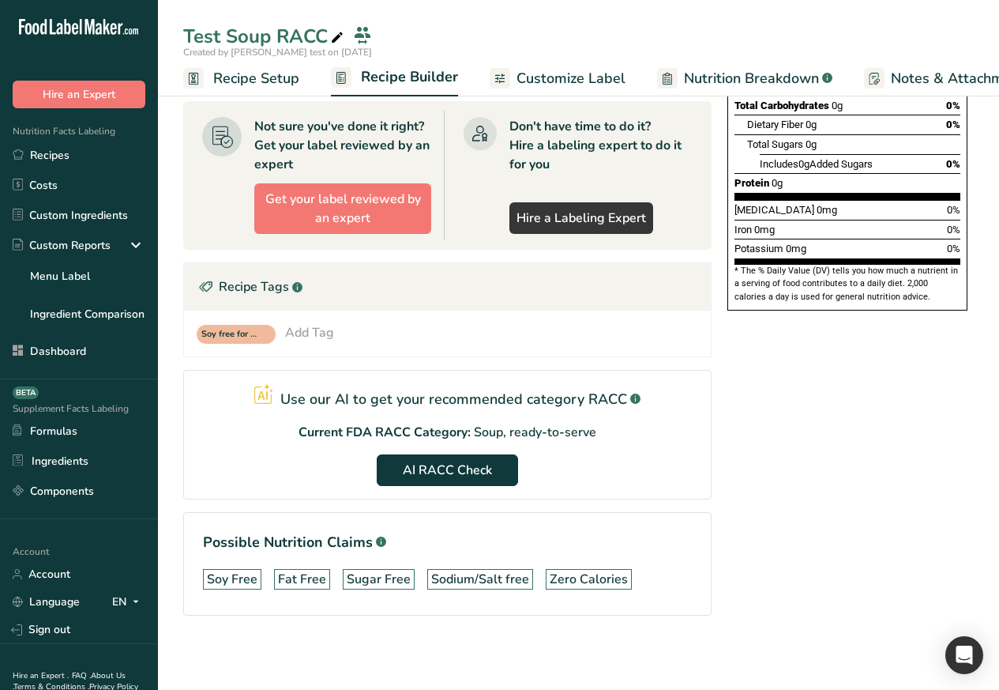
click at [243, 78] on span "Recipe Setup" at bounding box center [256, 78] width 86 height 21
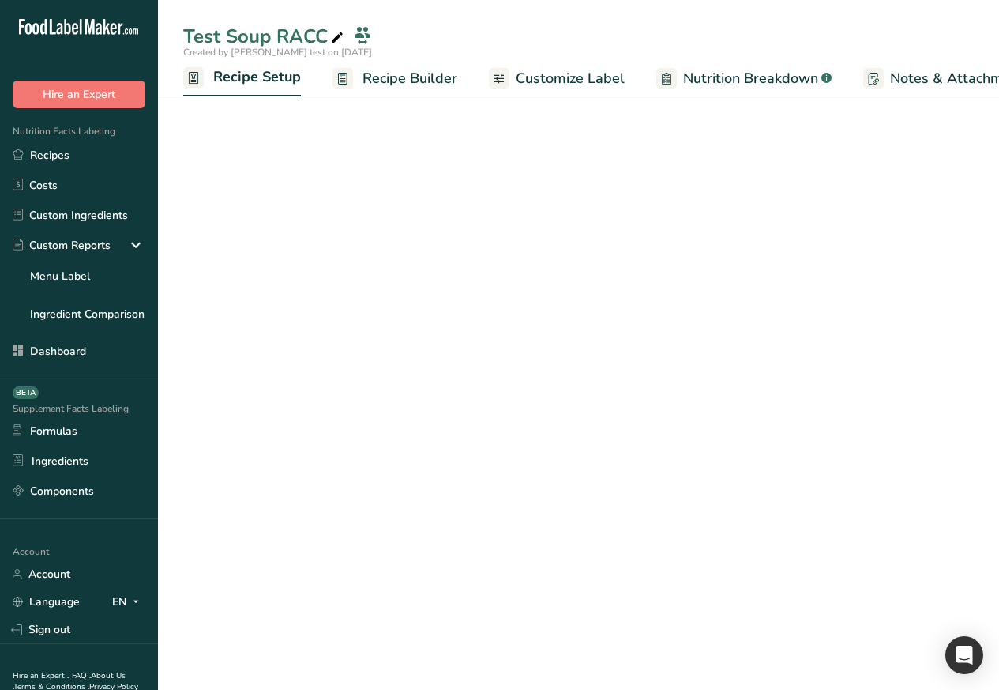
scroll to position [0, 6]
select select "27"
select select "29"
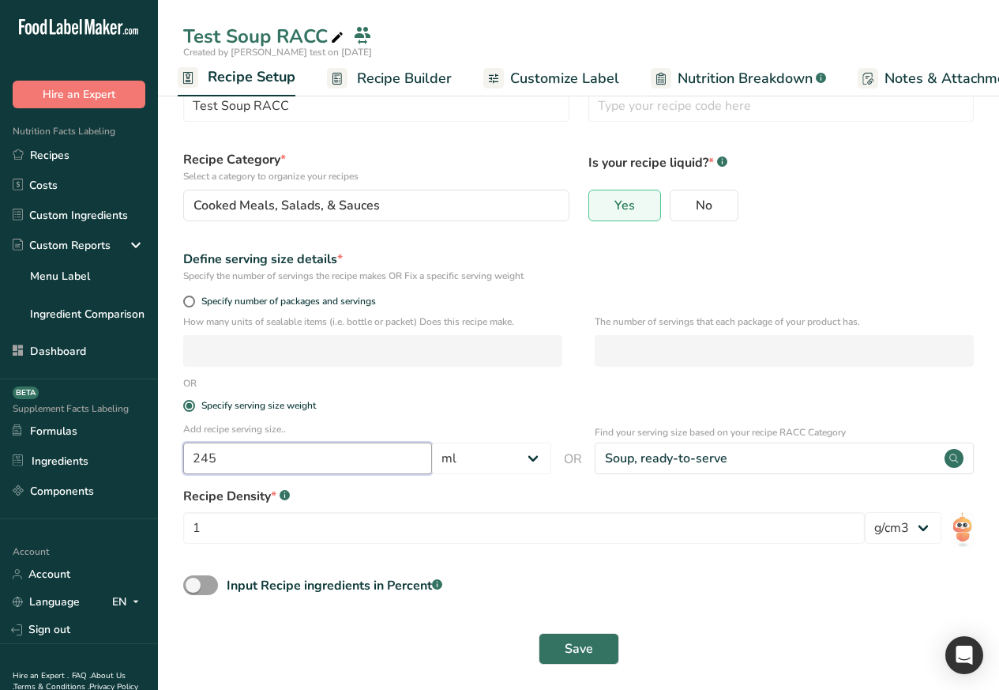
click at [209, 462] on input "245" at bounding box center [307, 458] width 249 height 32
paste input "300"
type input "300"
click at [585, 652] on span "Save" at bounding box center [579, 648] width 28 height 19
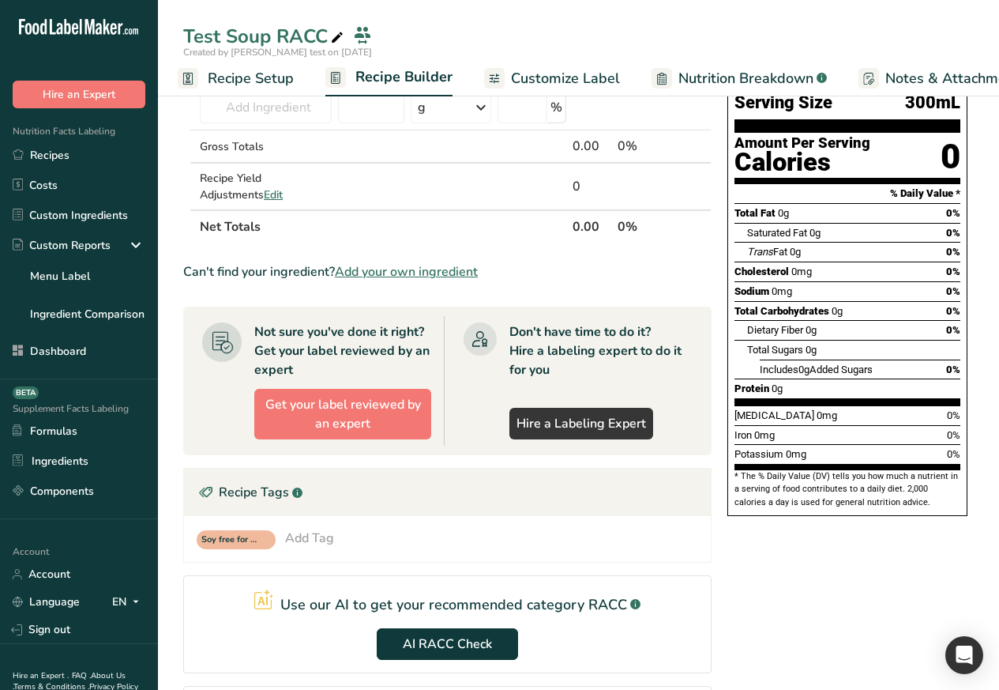
scroll to position [293, 0]
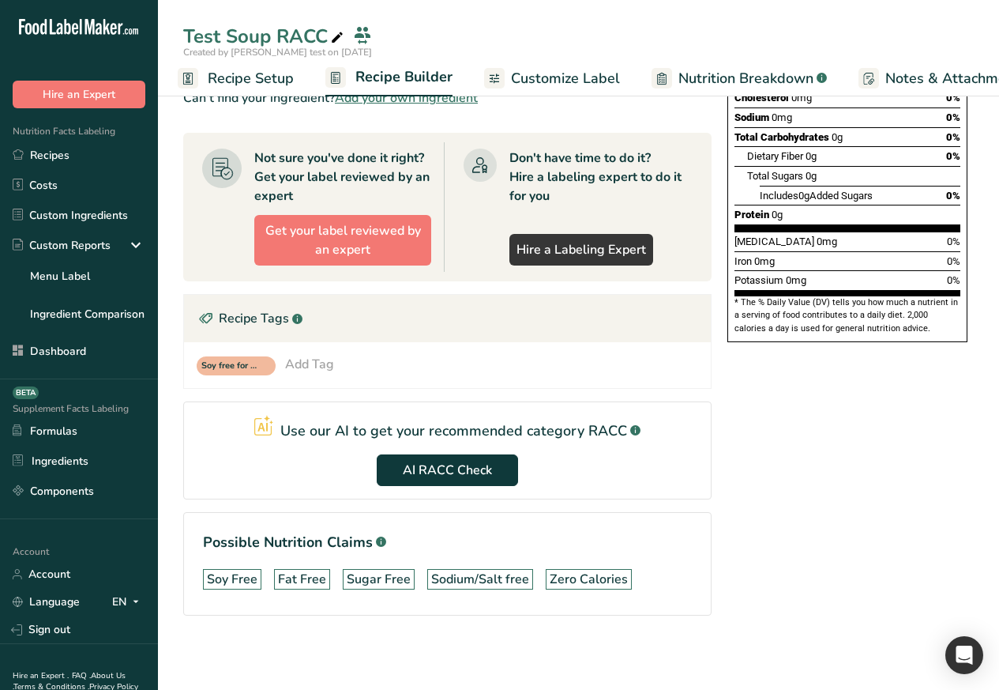
click at [546, 78] on span "Customize Label" at bounding box center [565, 78] width 109 height 21
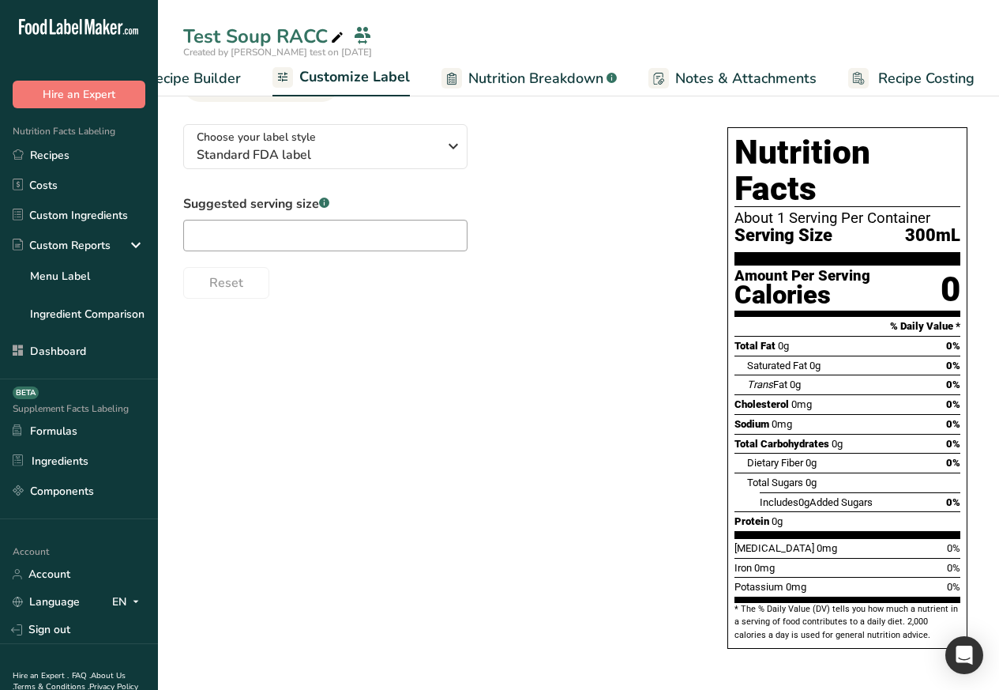
scroll to position [52, 0]
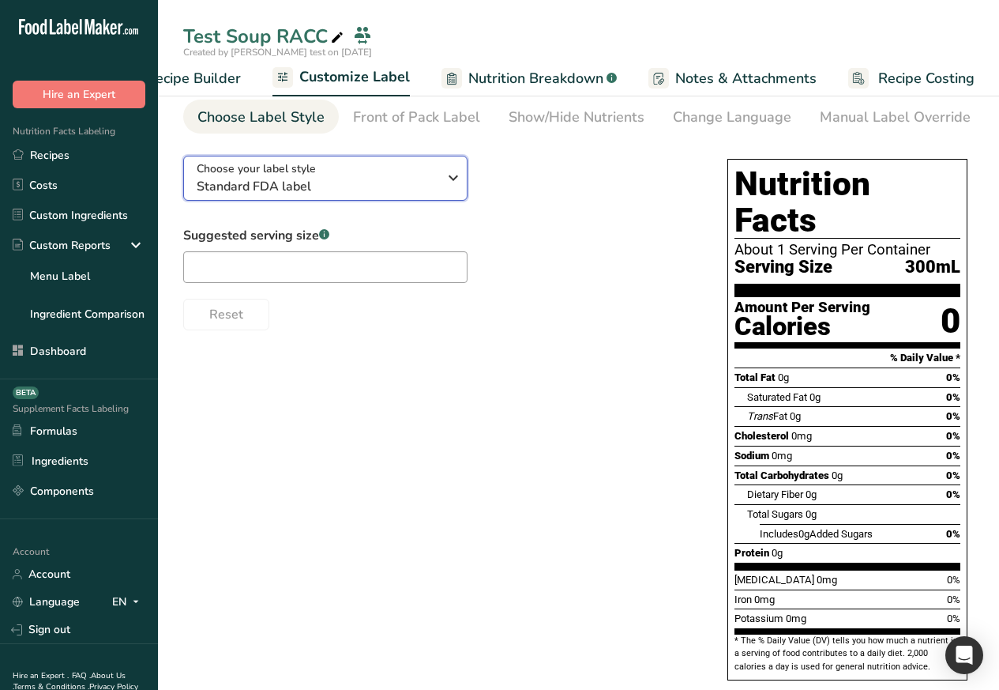
click at [447, 186] on icon "button" at bounding box center [453, 178] width 19 height 28
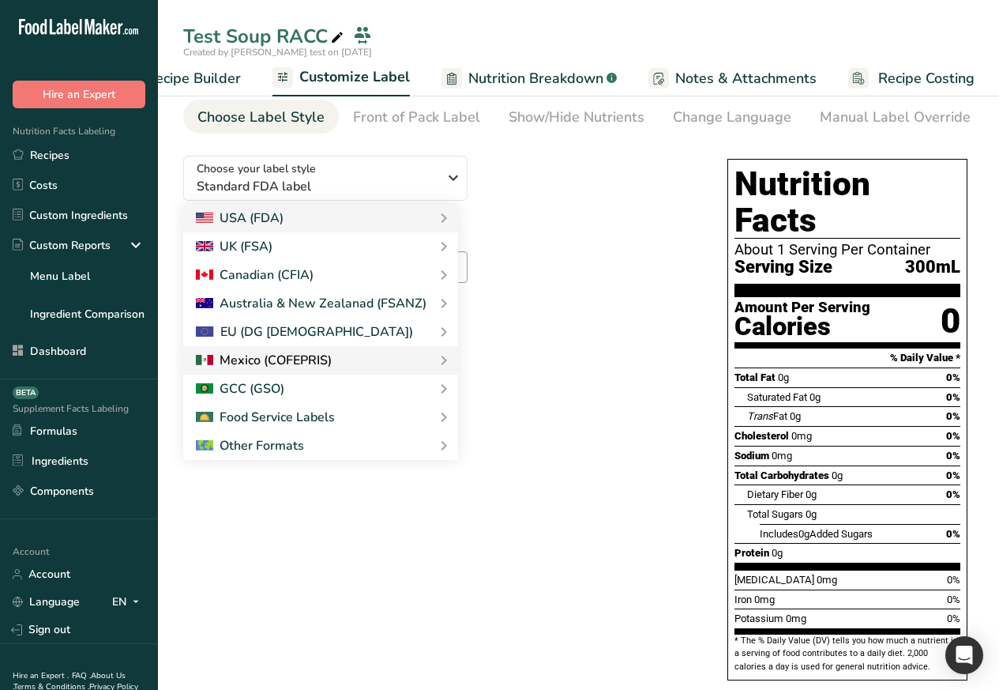
click at [254, 363] on div at bounding box center [264, 360] width 136 height 19
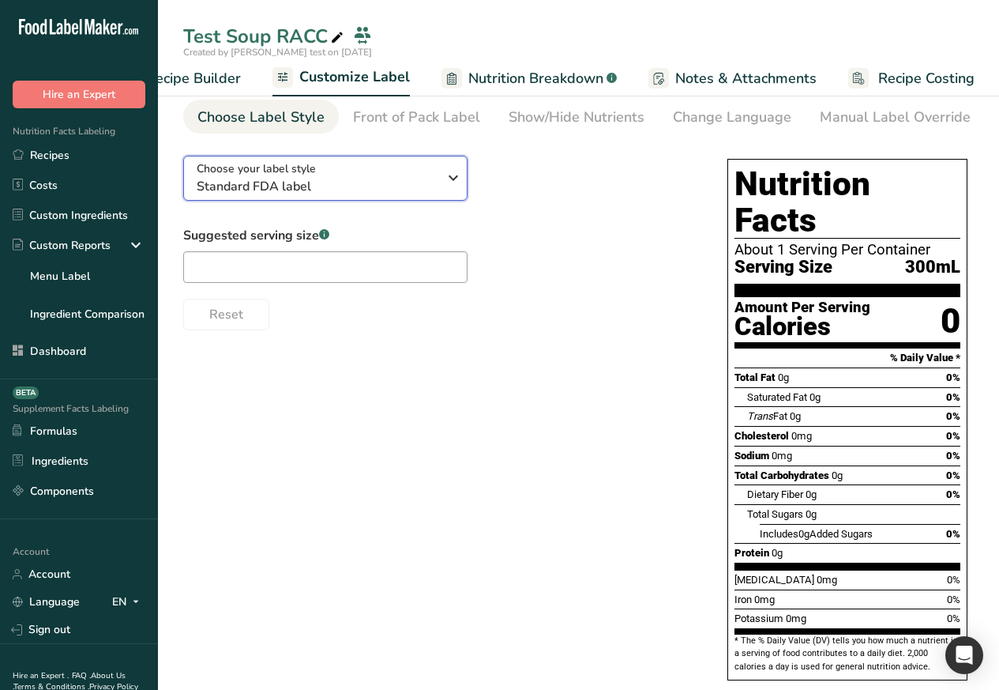
click at [448, 188] on icon "button" at bounding box center [453, 178] width 19 height 28
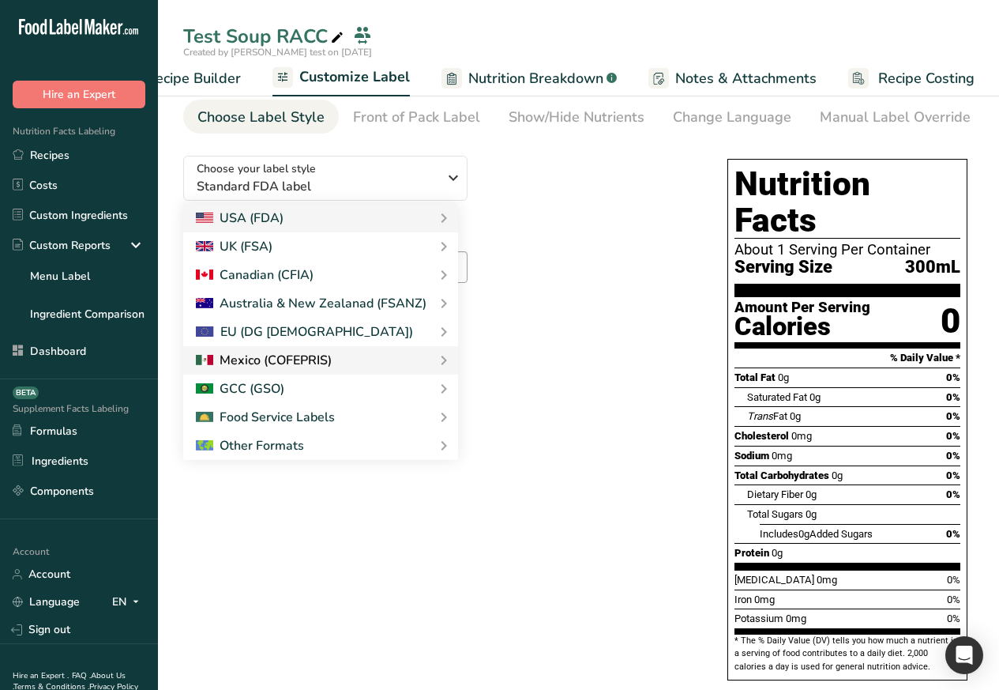
click at [420, 364] on div at bounding box center [321, 360] width 250 height 19
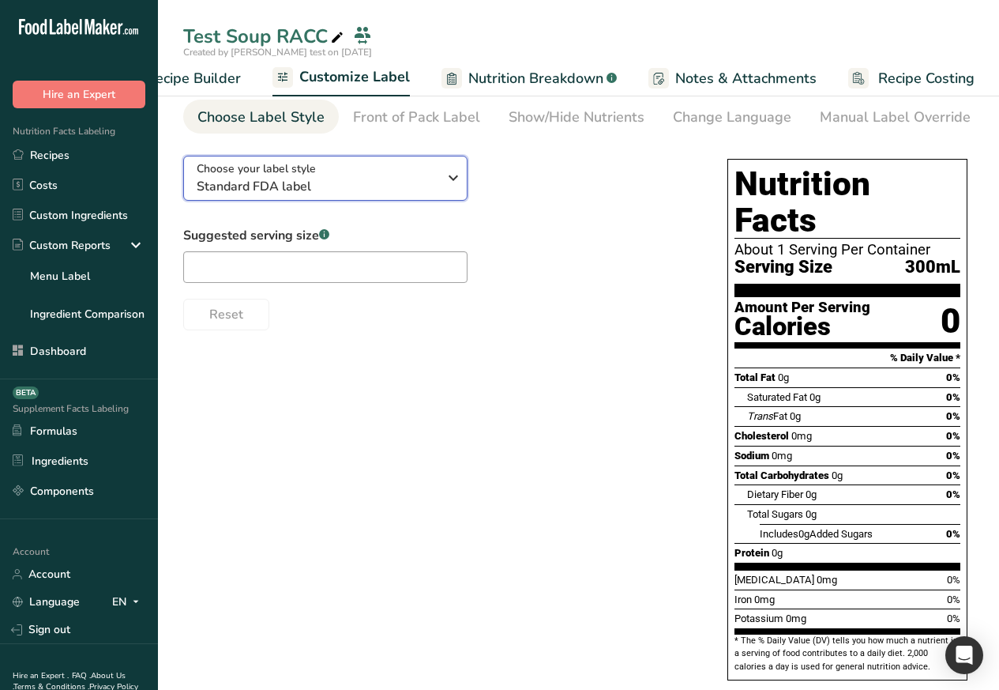
click at [447, 189] on icon "button" at bounding box center [453, 178] width 19 height 28
click at [0, 0] on div "UK (FSA)" at bounding box center [0, 0] width 0 height 0
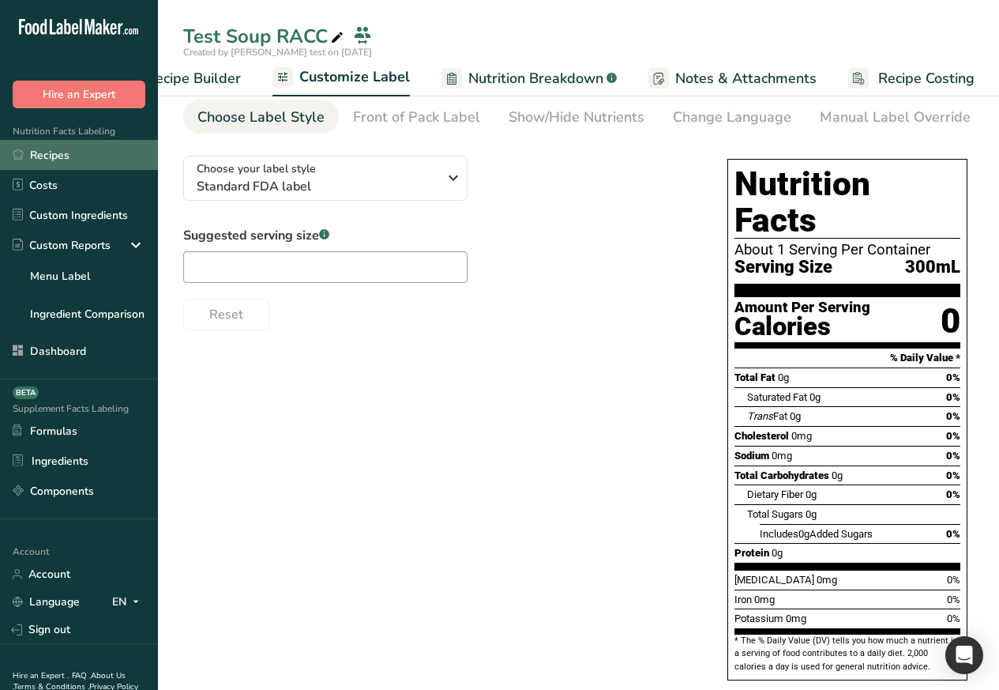
click at [43, 153] on link "Recipes" at bounding box center [79, 155] width 158 height 30
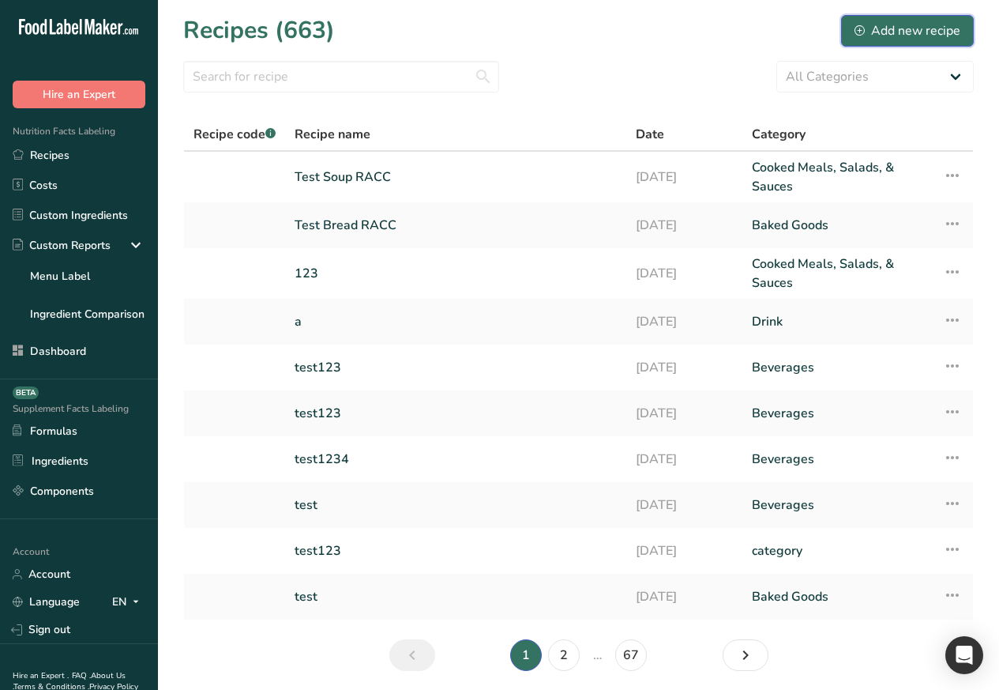
click at [903, 30] on div "Add new recipe" at bounding box center [908, 30] width 106 height 19
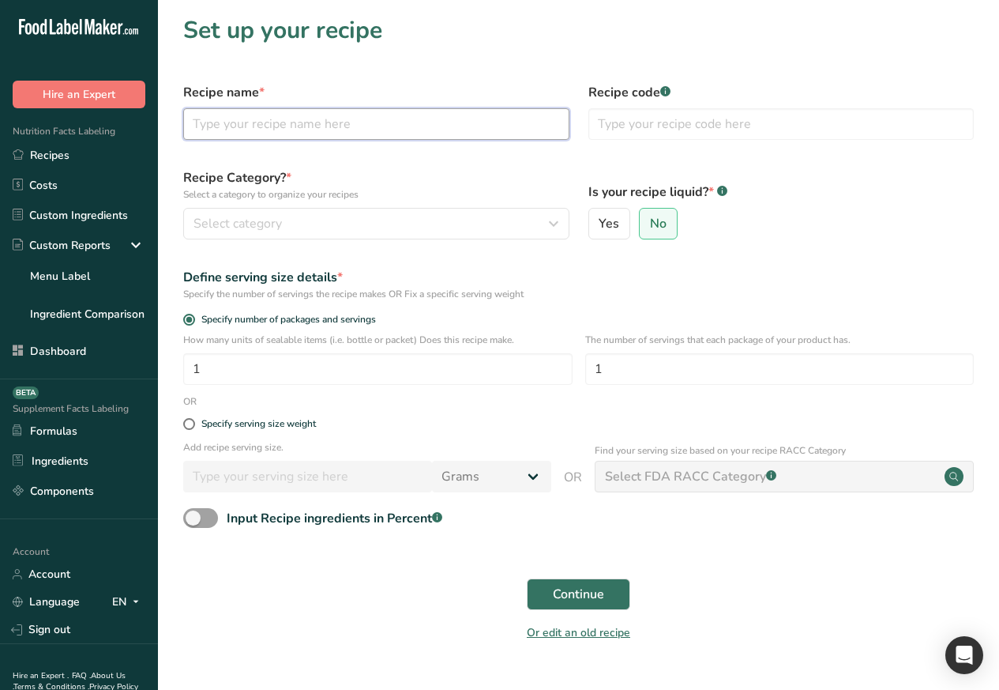
click at [224, 125] on input "text" at bounding box center [376, 124] width 386 height 32
paste input "Test Mixed RACC"
type input "Test Mixed RACC"
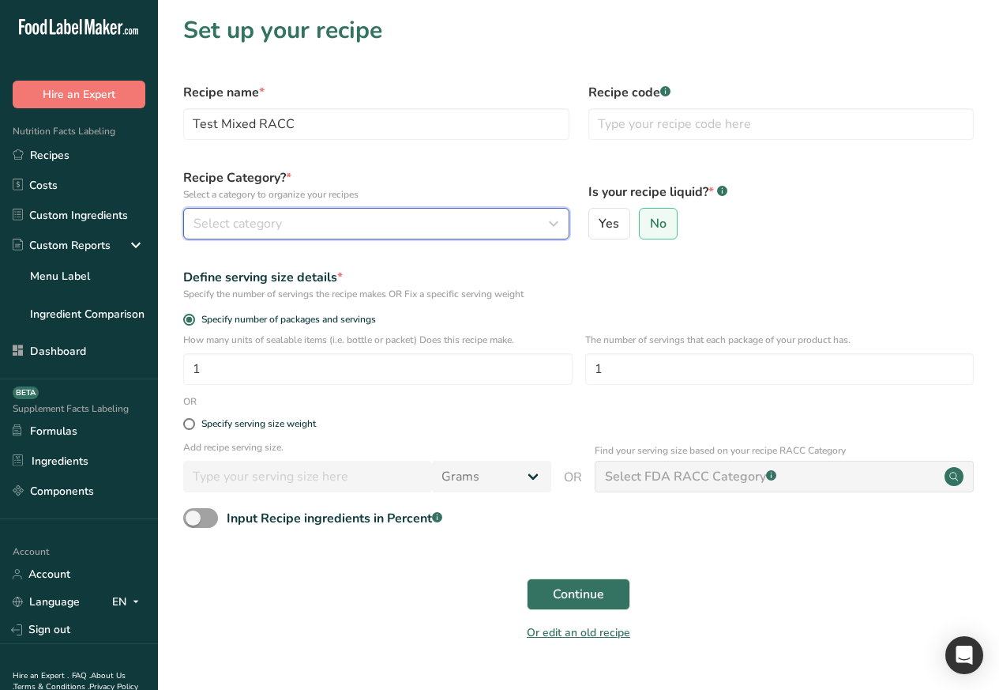
click at [446, 224] on div "Select category" at bounding box center [372, 223] width 356 height 19
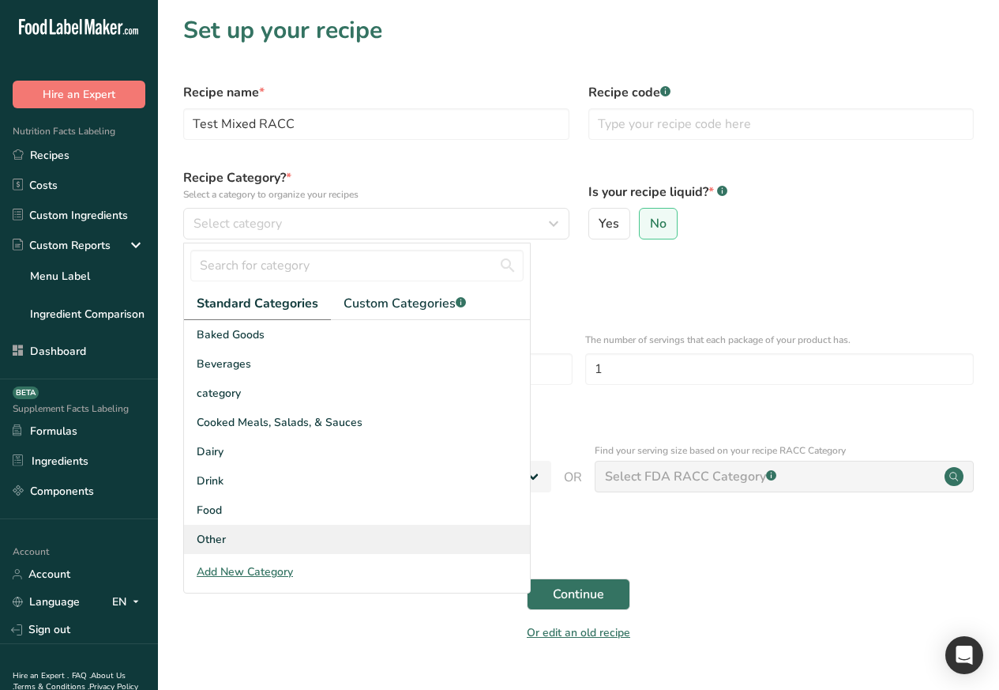
click at [209, 539] on span "Other" at bounding box center [211, 539] width 29 height 17
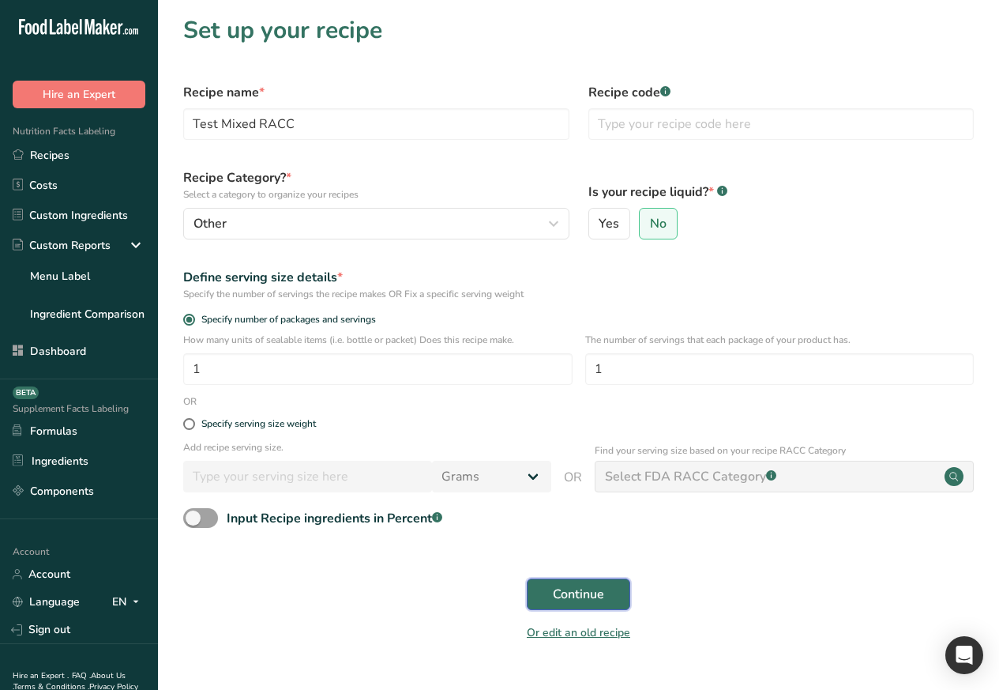
click at [574, 596] on span "Continue" at bounding box center [578, 594] width 51 height 19
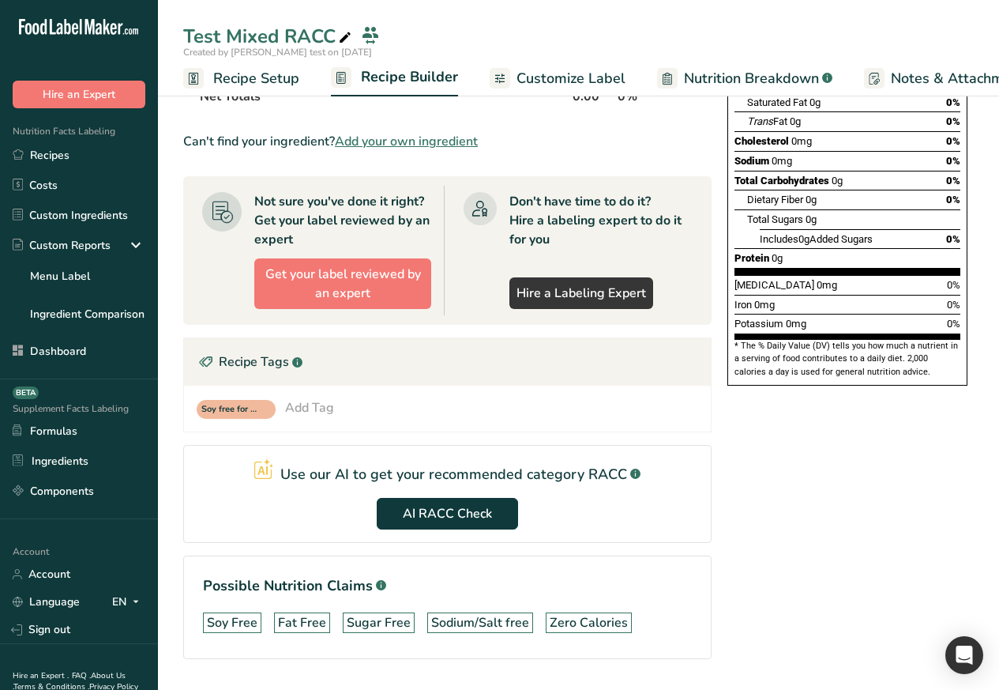
scroll to position [293, 0]
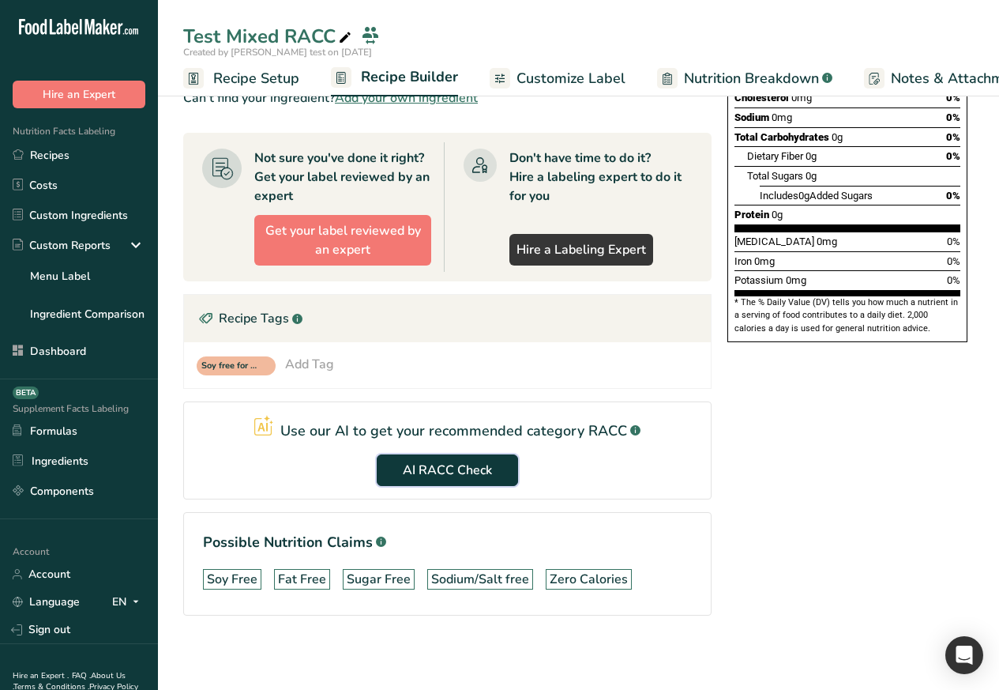
click at [429, 482] on button "AI RACC Check" at bounding box center [447, 470] width 141 height 32
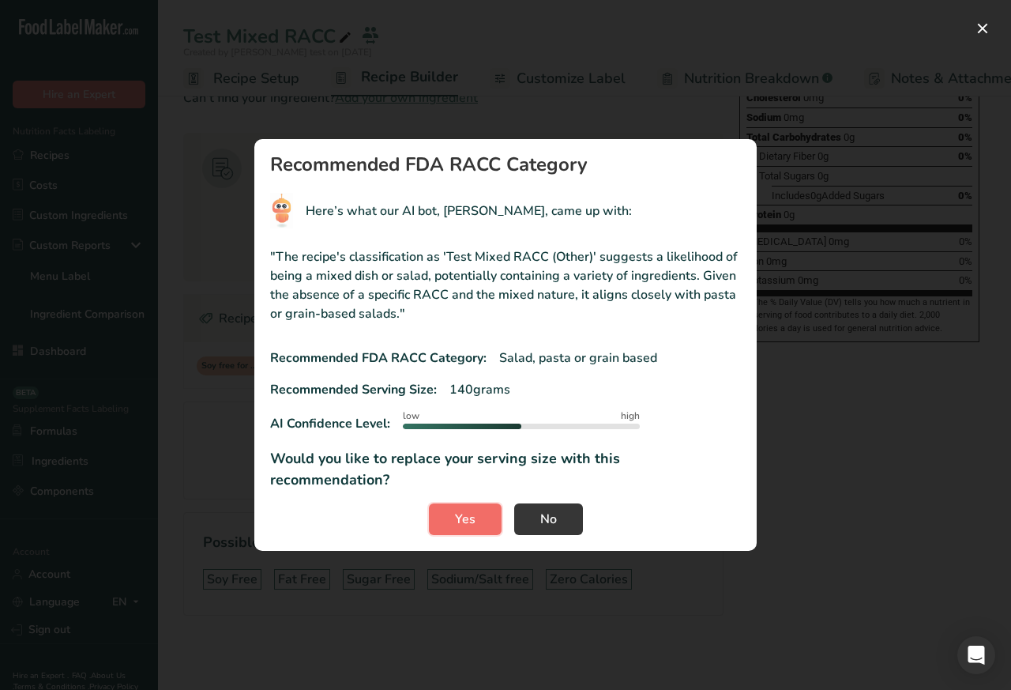
click at [450, 504] on button "Yes" at bounding box center [465, 519] width 73 height 32
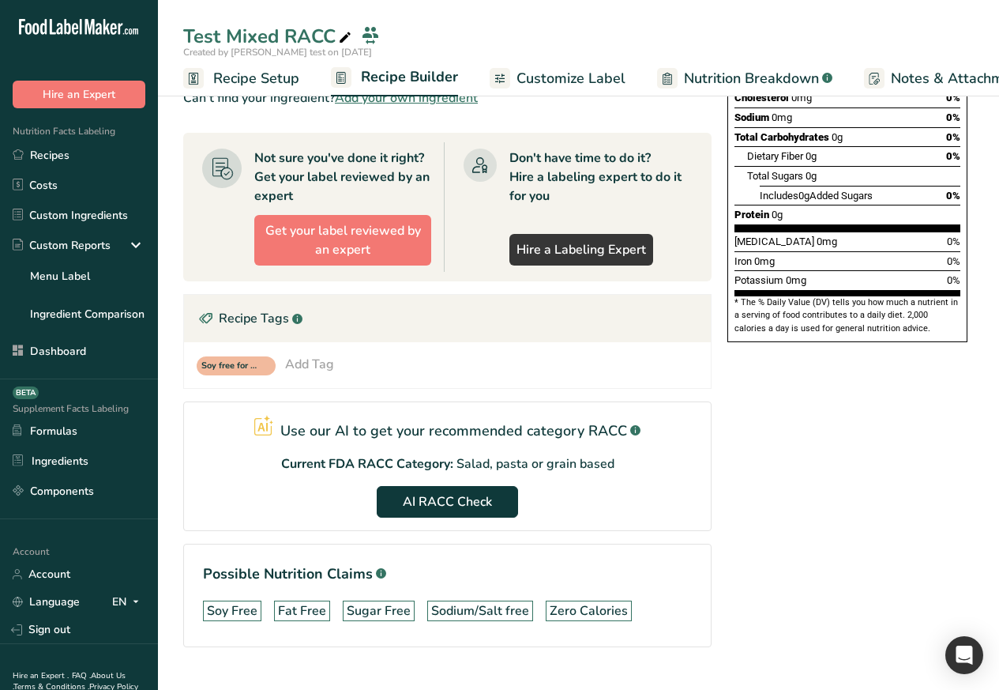
click at [216, 76] on span "Recipe Setup" at bounding box center [256, 78] width 86 height 21
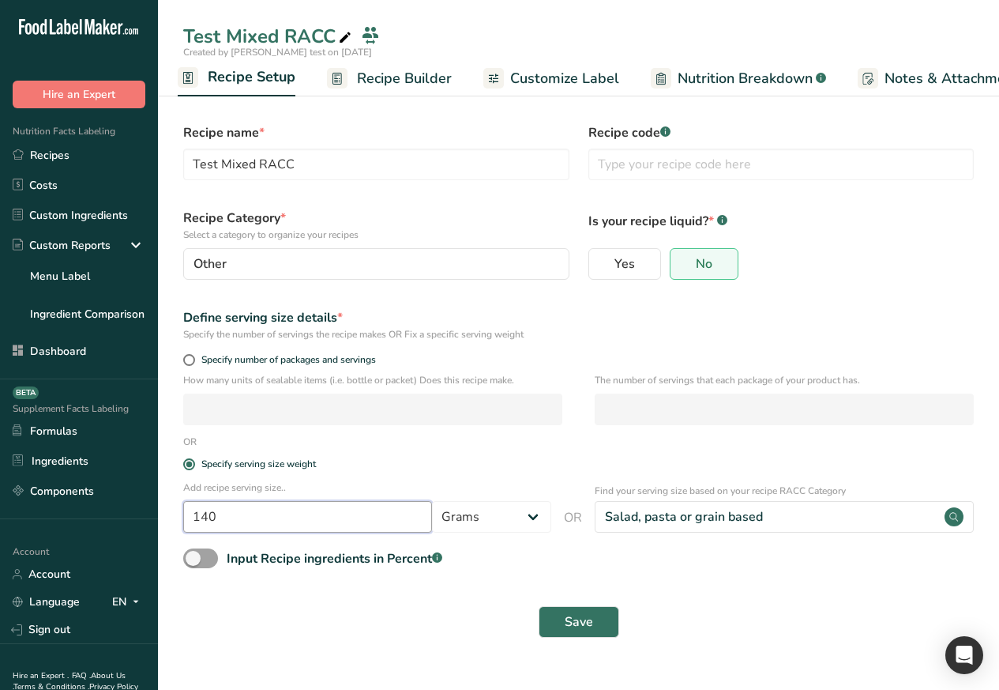
click at [208, 517] on input "140" at bounding box center [307, 517] width 249 height 32
paste input "20"
type input "200"
click at [574, 630] on span "Save" at bounding box center [579, 621] width 28 height 19
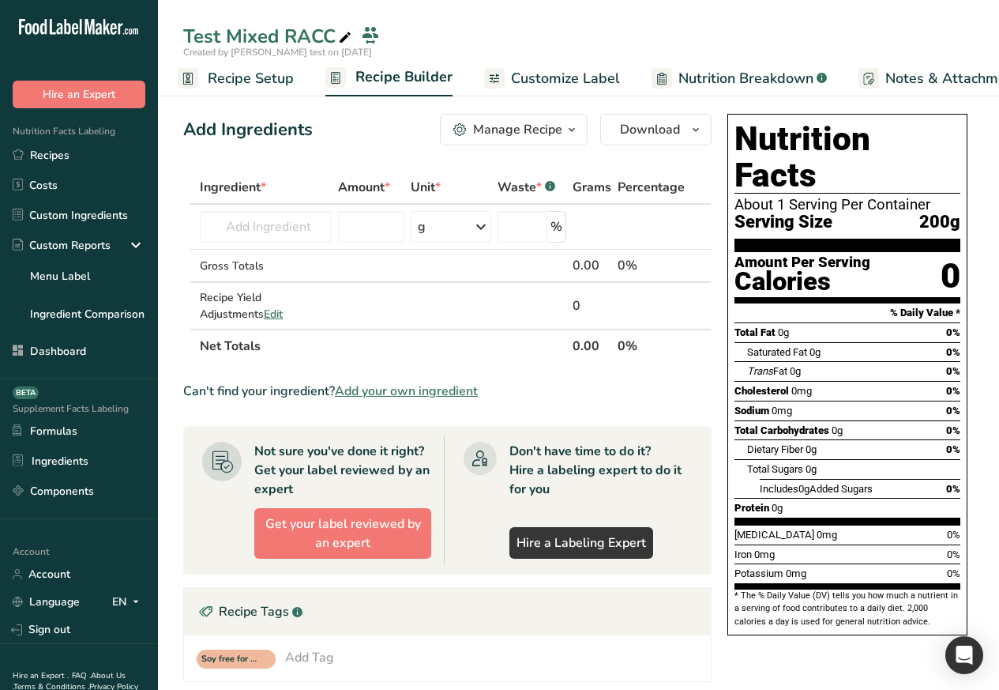
click at [507, 131] on div "Manage Recipe" at bounding box center [517, 129] width 89 height 19
